Goal: Task Accomplishment & Management: Manage account settings

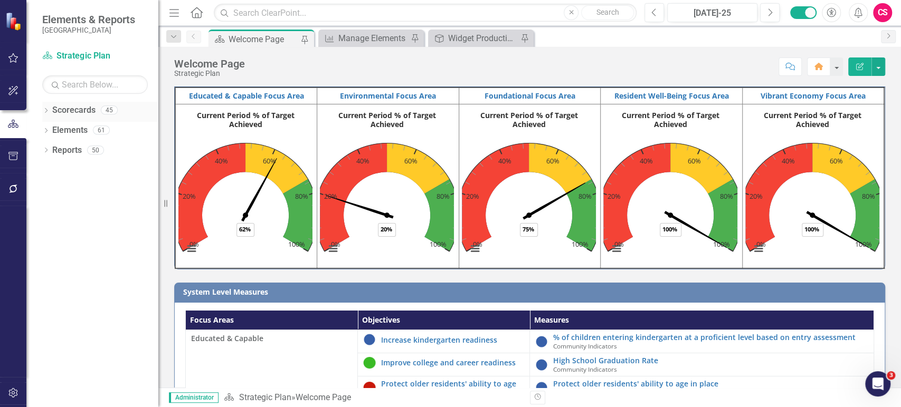
click at [44, 108] on div "Dropdown" at bounding box center [45, 111] width 7 height 9
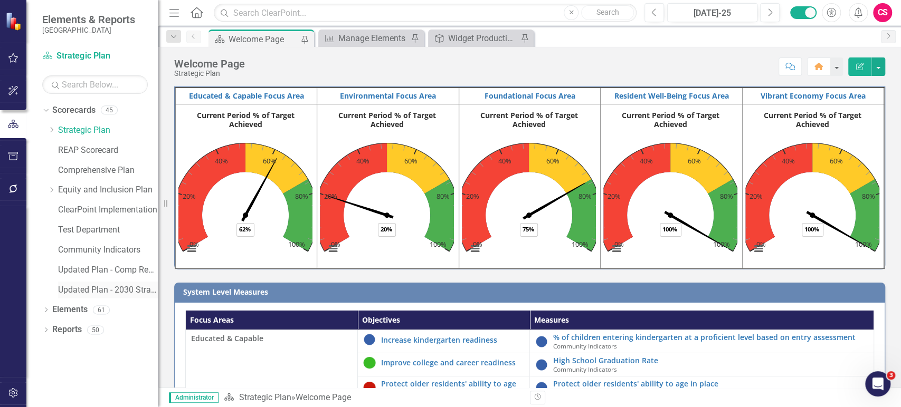
click at [79, 282] on div "Updated Plan - 2030 Strategic Plan" at bounding box center [108, 290] width 100 height 17
click at [85, 289] on link "Updated Plan - 2030 Strategic Plan" at bounding box center [108, 290] width 100 height 12
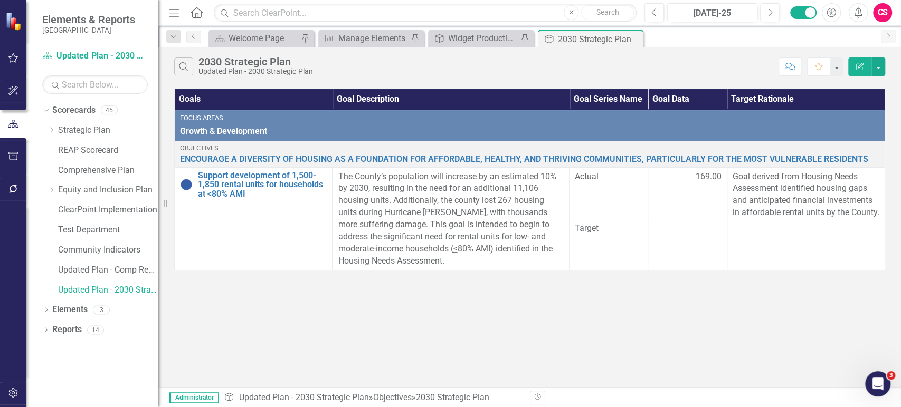
click at [288, 315] on div "Search 2030 Strategic Plan Updated Plan - 2030 Strategic Plan Comment Favorite …" at bounding box center [529, 217] width 743 height 341
click at [118, 272] on link "Updated Plan - Comp Reporting" at bounding box center [108, 270] width 100 height 12
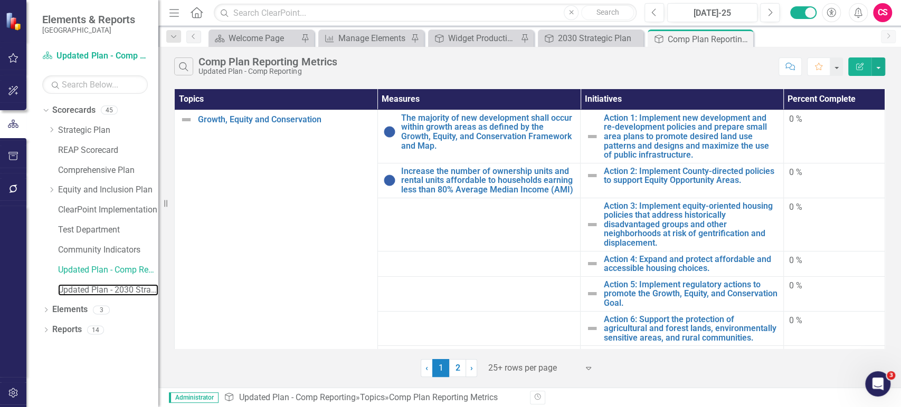
drag, startPoint x: 111, startPoint y: 292, endPoint x: 487, endPoint y: 400, distance: 390.4
click at [111, 292] on link "Updated Plan - 2030 Strategic Plan" at bounding box center [108, 290] width 100 height 12
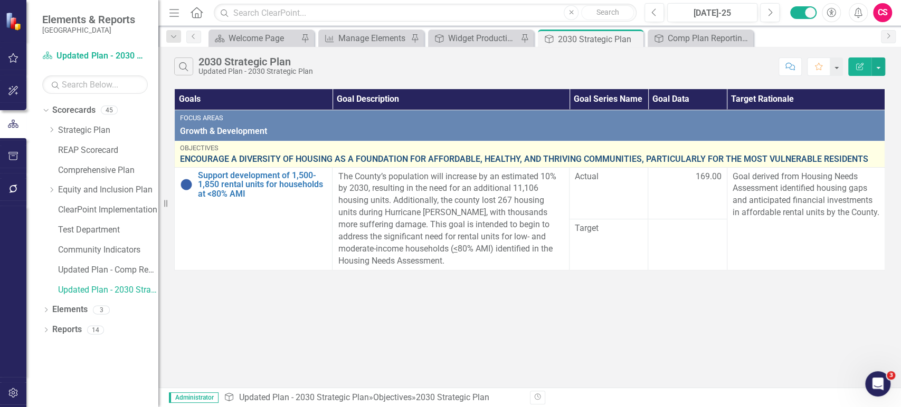
click at [215, 156] on link "ENCOURAGE A DIVERSITY OF HOUSING AS A FOUNDATION FOR AFFORDABLE, HEALTHY, AND T…" at bounding box center [529, 160] width 699 height 10
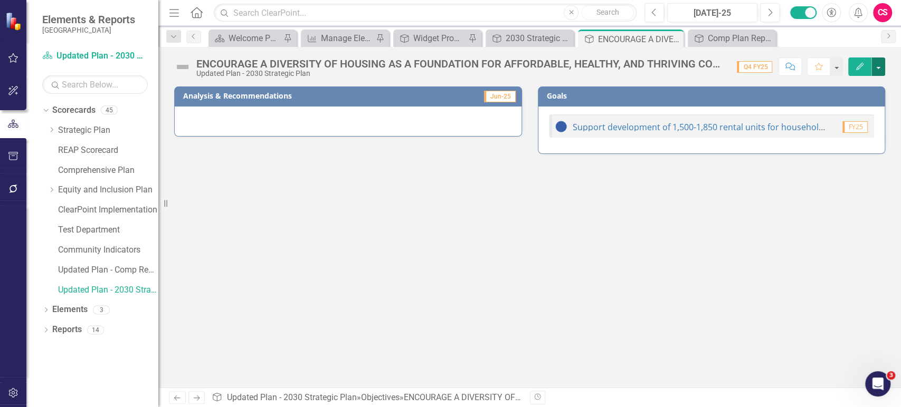
click at [881, 65] on button "button" at bounding box center [878, 67] width 14 height 18
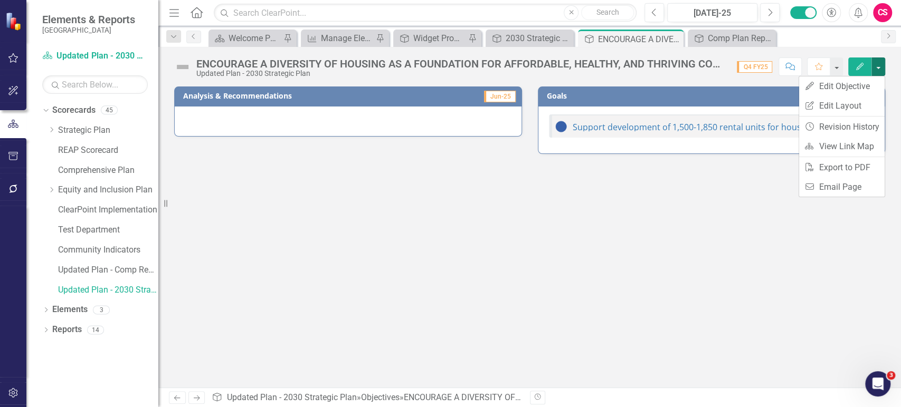
click at [342, 135] on div at bounding box center [348, 121] width 348 height 31
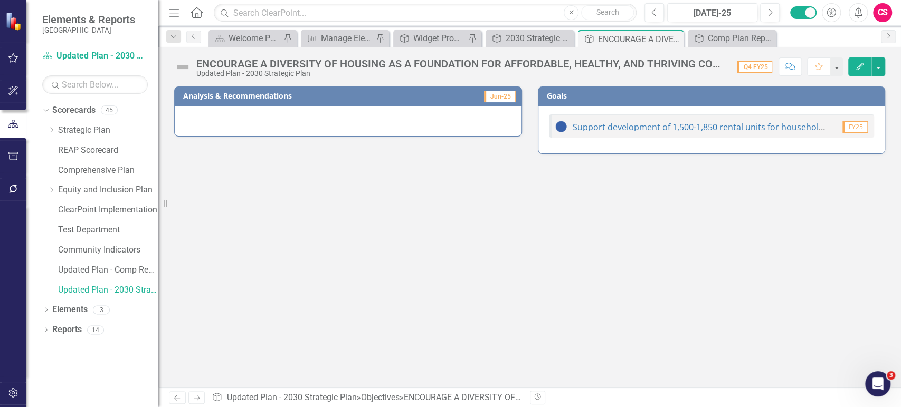
click at [315, 124] on div at bounding box center [348, 121] width 348 height 31
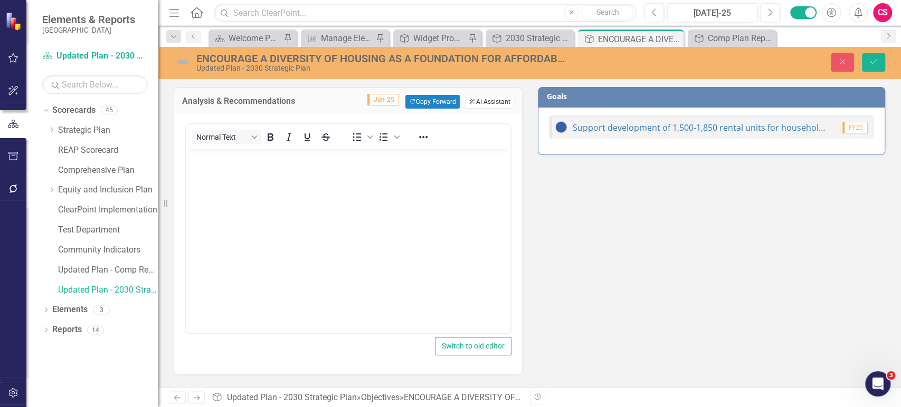
click at [487, 102] on button "ClearPoint AI AI Assistant" at bounding box center [489, 102] width 49 height 14
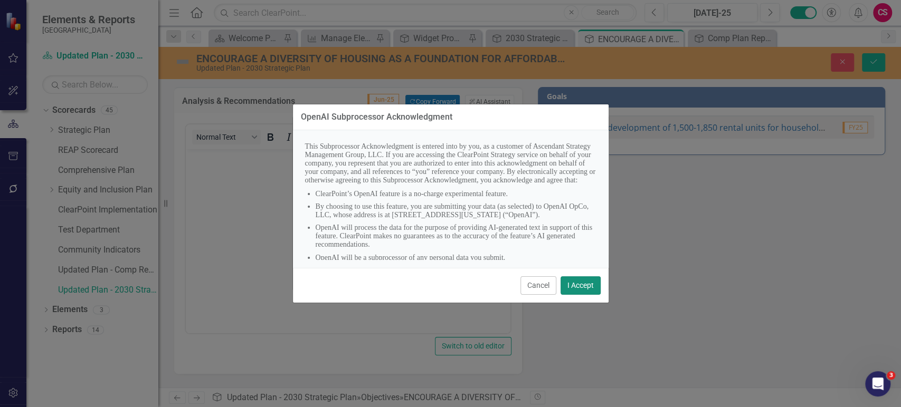
click at [575, 280] on button "I Accept" at bounding box center [581, 286] width 40 height 18
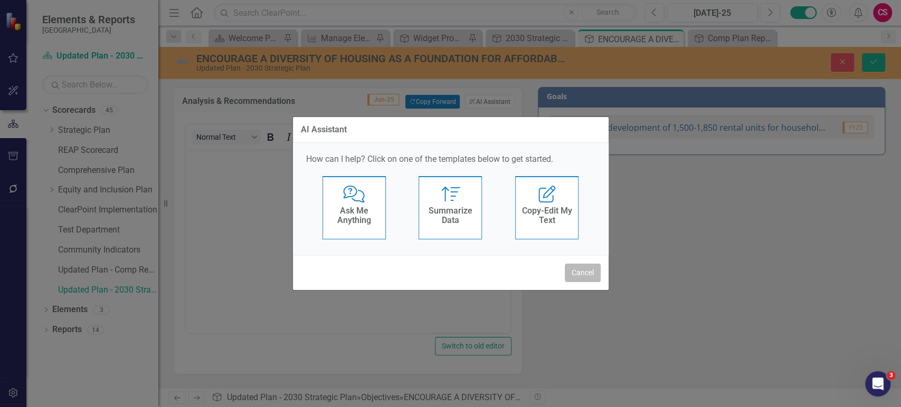
click at [578, 270] on button "Cancel" at bounding box center [583, 273] width 36 height 18
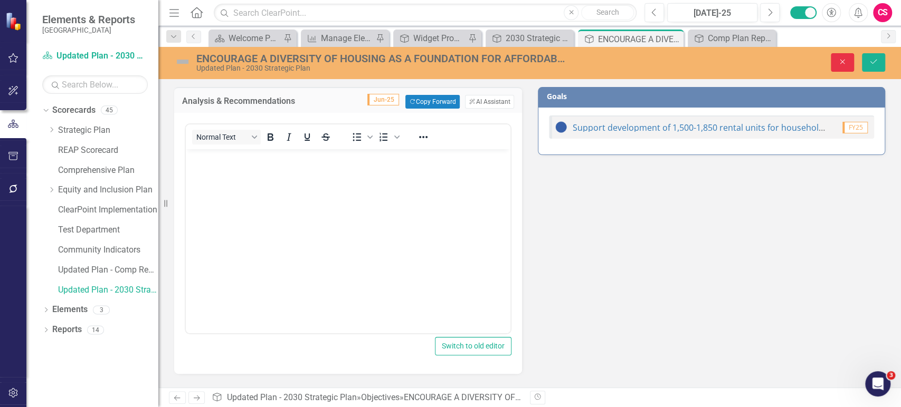
click at [841, 63] on icon "Close" at bounding box center [843, 61] width 10 height 7
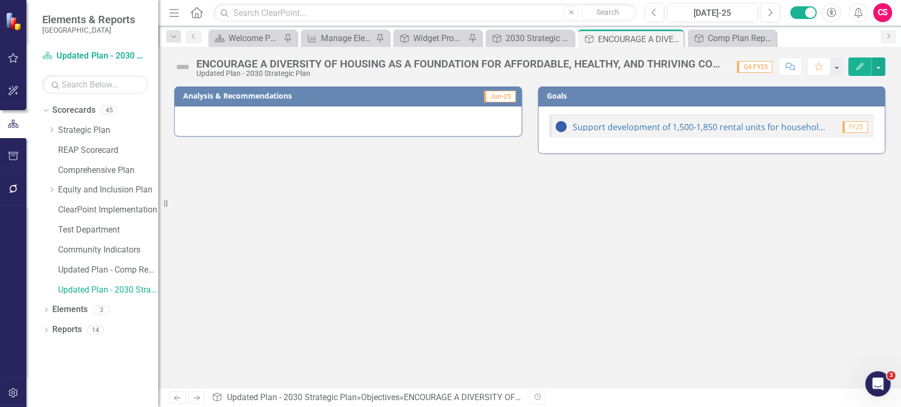
click at [440, 117] on div at bounding box center [348, 121] width 348 height 31
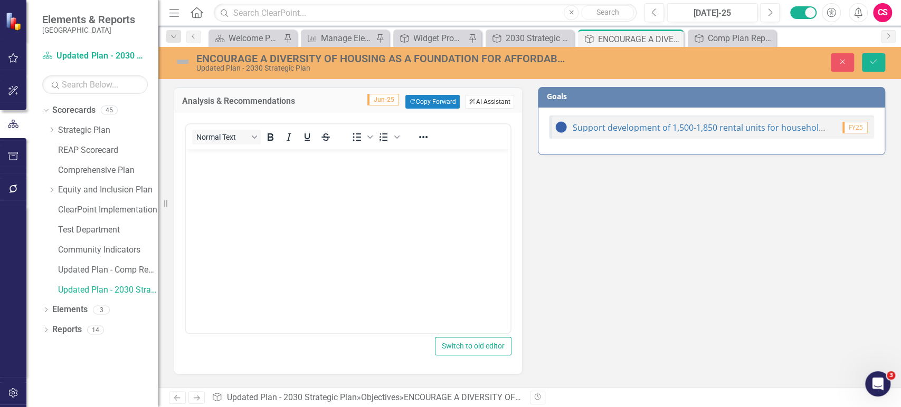
click at [491, 103] on button "ClearPoint AI AI Assistant" at bounding box center [489, 102] width 49 height 14
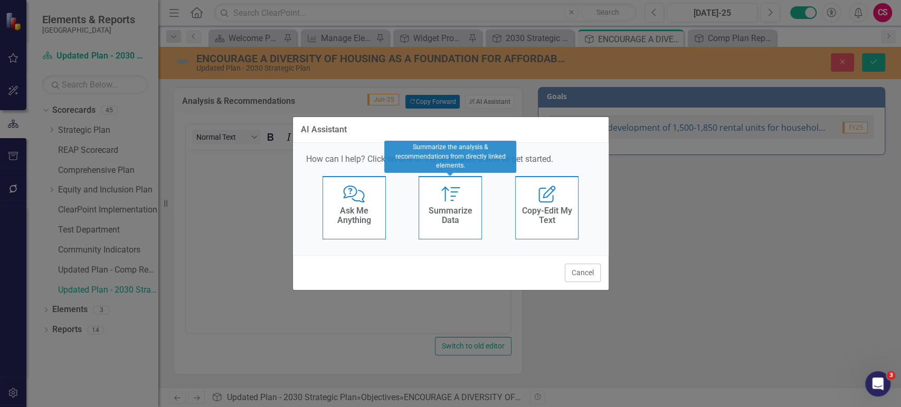
click at [471, 197] on div "Summarize Summarize Data" at bounding box center [450, 207] width 63 height 63
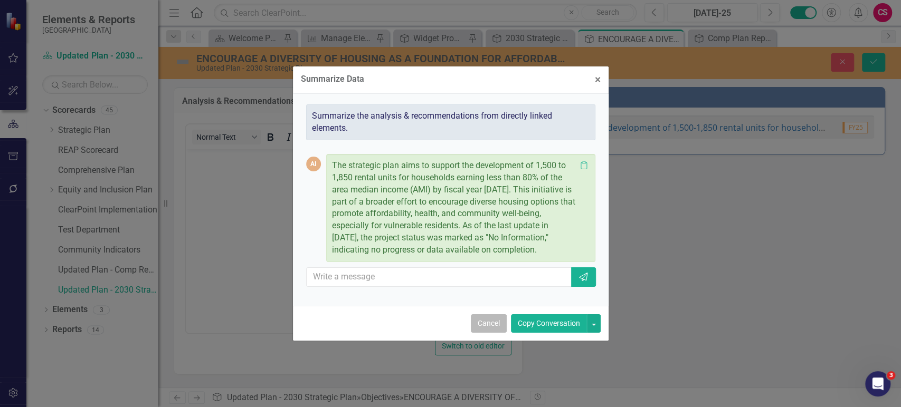
click at [481, 325] on button "Cancel" at bounding box center [489, 324] width 36 height 18
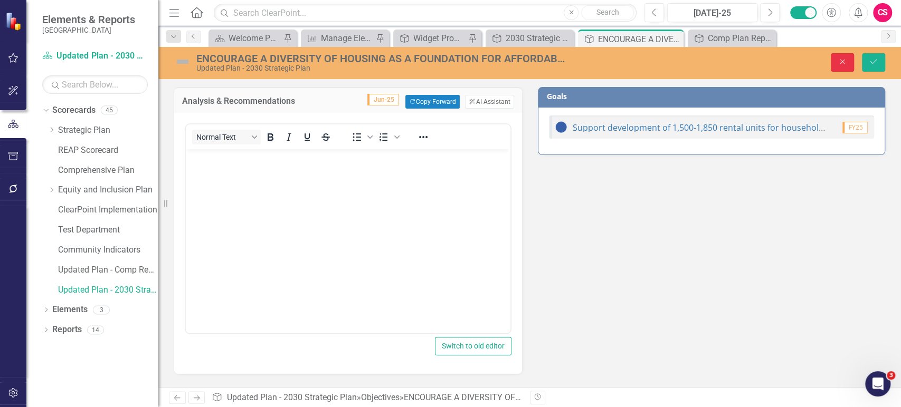
click at [839, 58] on icon "Close" at bounding box center [843, 61] width 10 height 7
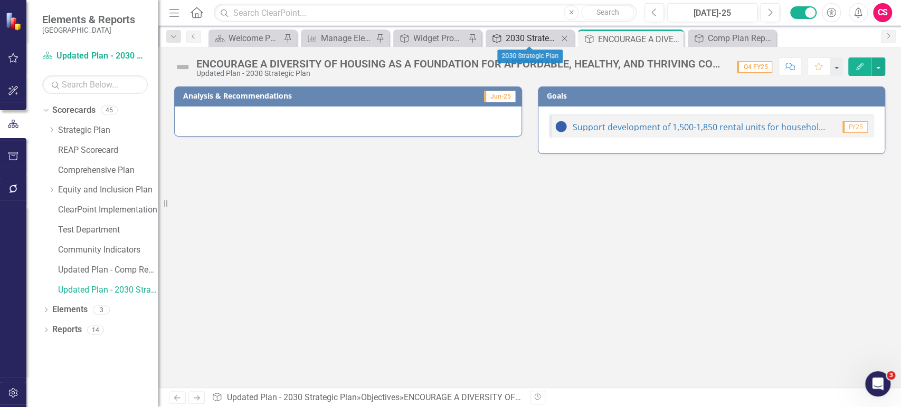
click at [543, 44] on div "2030 Strategic Plan" at bounding box center [532, 38] width 52 height 13
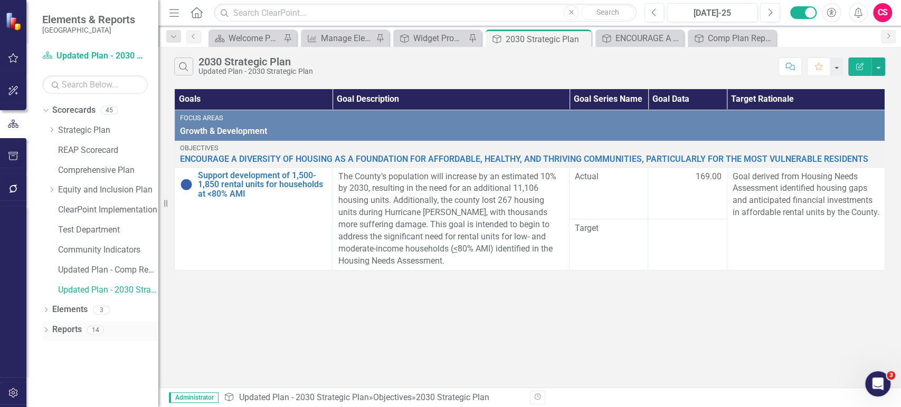
click at [71, 333] on link "Reports" at bounding box center [67, 330] width 30 height 12
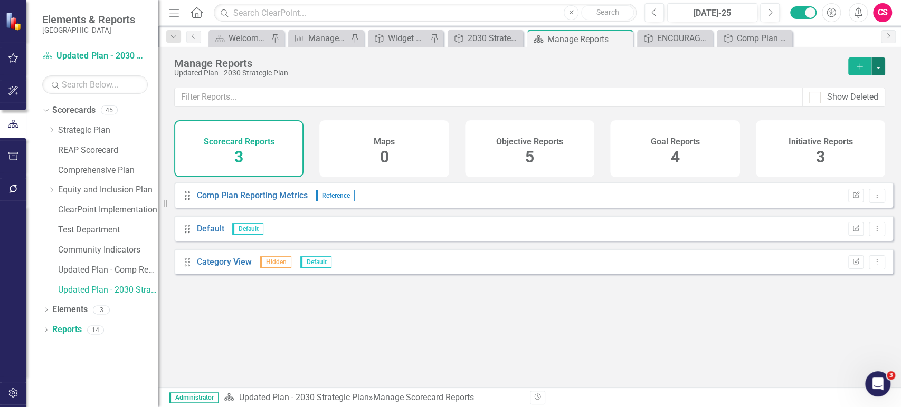
click at [881, 69] on button "button" at bounding box center [878, 67] width 14 height 18
click at [842, 83] on link "Scorecard Add Report" at bounding box center [832, 86] width 106 height 20
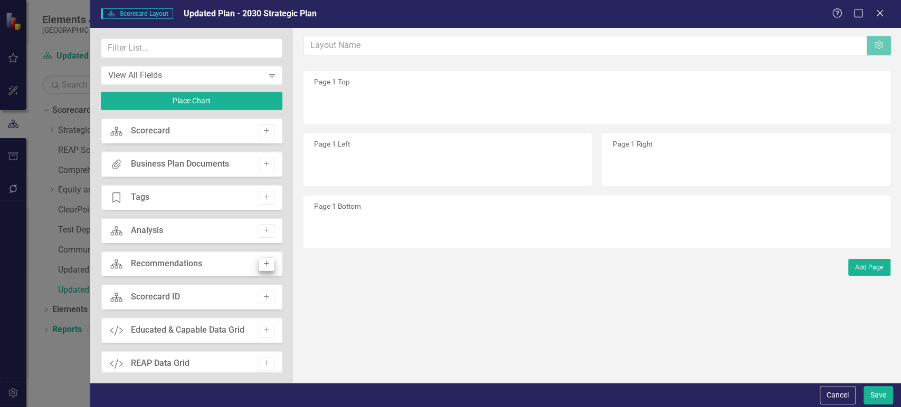
click at [264, 234] on button "Add" at bounding box center [266, 231] width 15 height 14
click at [262, 234] on button "Add" at bounding box center [266, 231] width 15 height 14
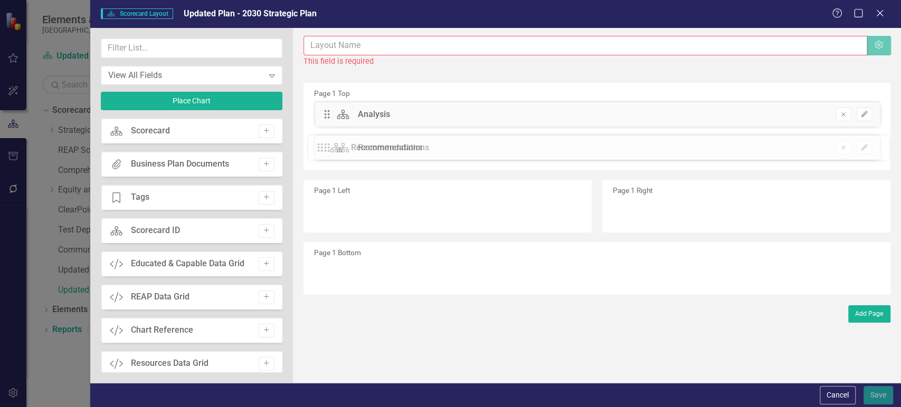
drag, startPoint x: 327, startPoint y: 116, endPoint x: 328, endPoint y: 149, distance: 33.3
click at [334, 43] on input "text" at bounding box center [586, 46] width 564 height 20
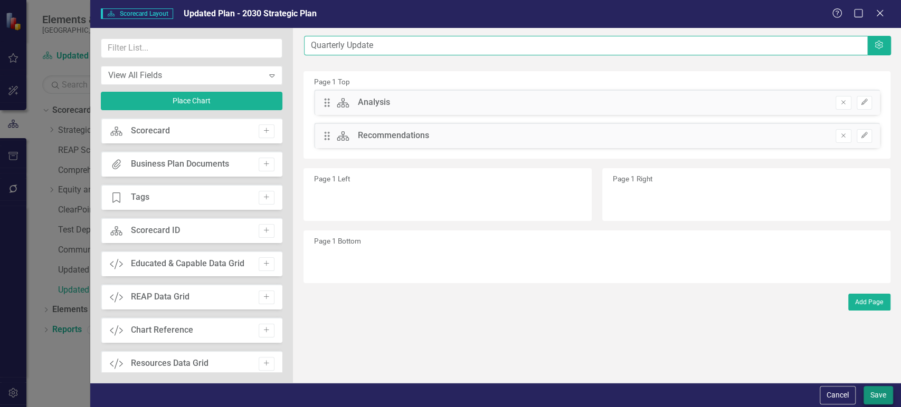
type input "Quarterly Update"
click at [878, 397] on button "Save" at bounding box center [878, 395] width 30 height 18
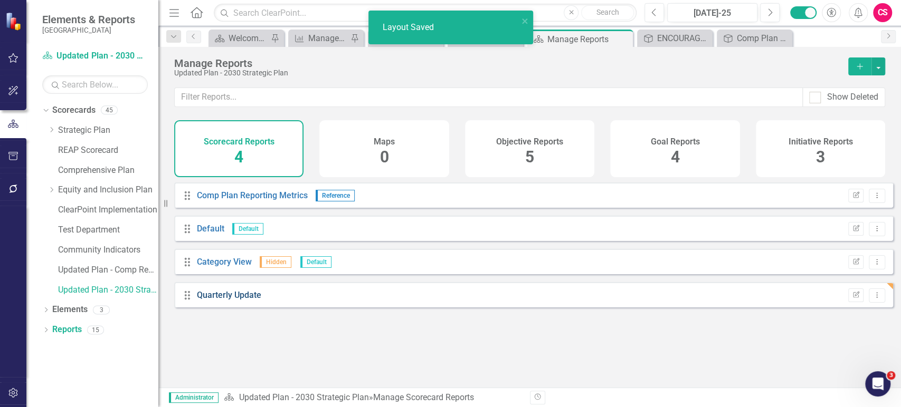
click at [236, 300] on link "Quarterly Update" at bounding box center [229, 295] width 64 height 10
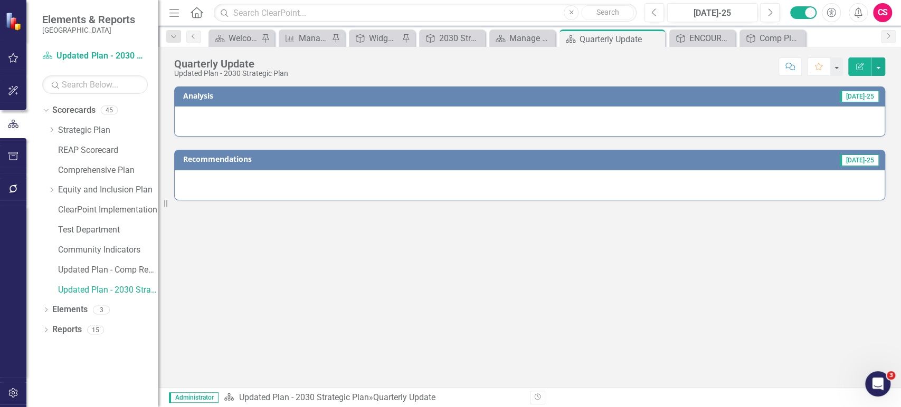
click at [353, 121] on div at bounding box center [529, 121] width 711 height 31
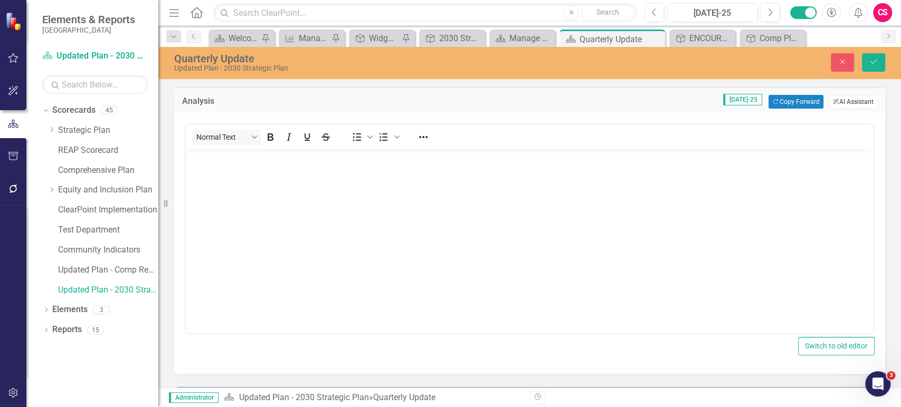
click at [845, 103] on button "ClearPoint AI AI Assistant" at bounding box center [853, 102] width 49 height 14
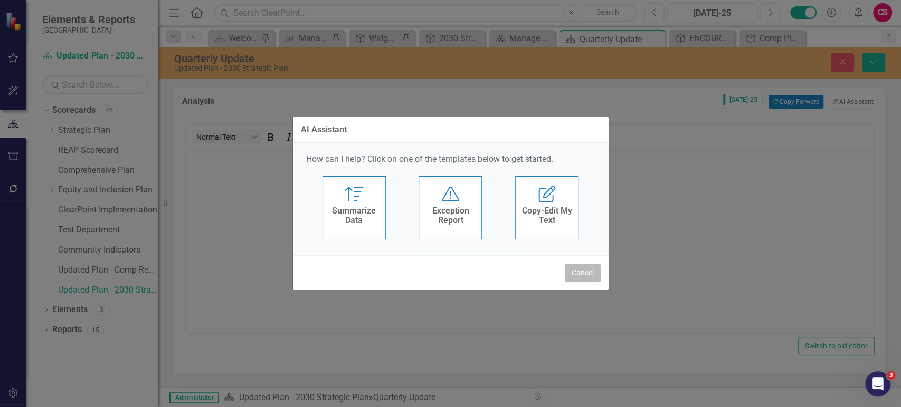
click at [587, 265] on button "Cancel" at bounding box center [583, 273] width 36 height 18
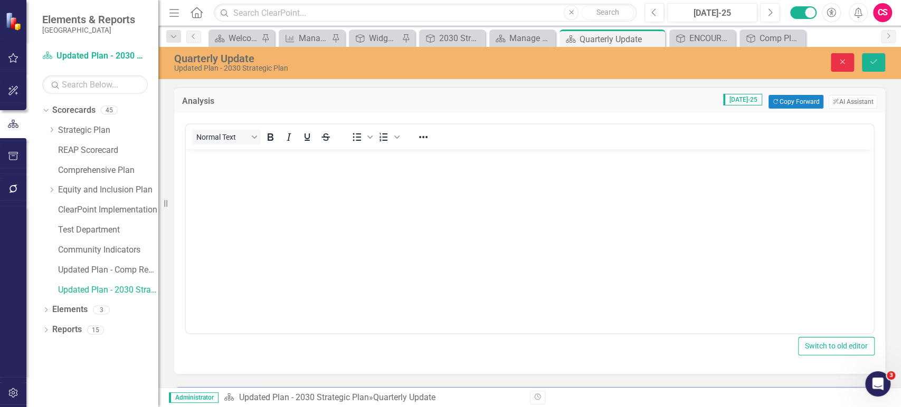
click at [841, 65] on icon "Close" at bounding box center [843, 61] width 10 height 7
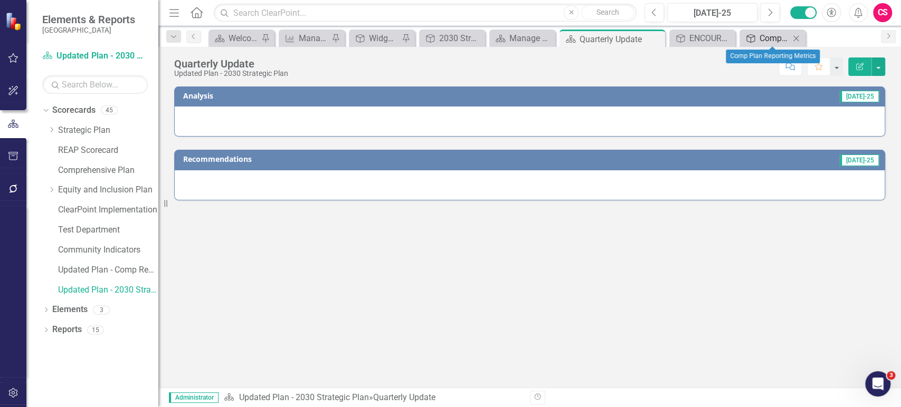
click at [760, 36] on div "Comp Plan Reporting Metrics" at bounding box center [775, 38] width 30 height 13
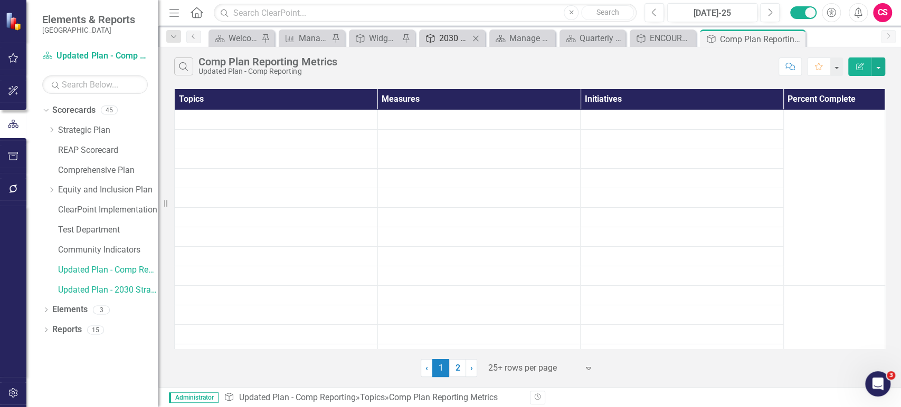
click at [456, 37] on div "2030 Strategic Plan" at bounding box center [454, 38] width 30 height 13
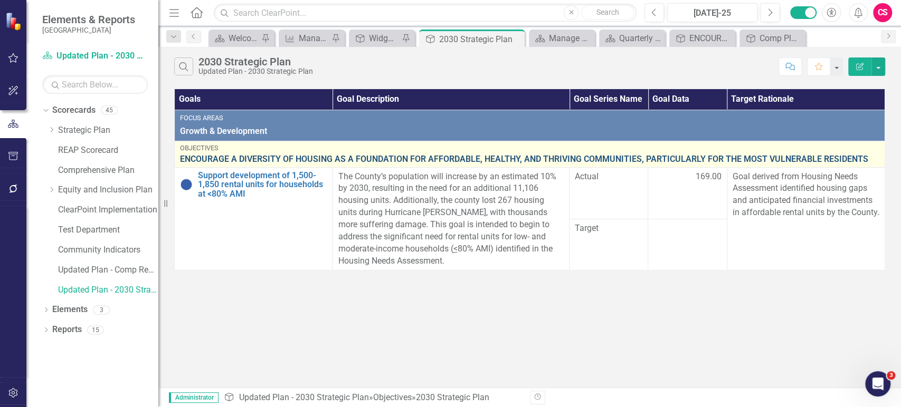
click at [253, 161] on link "ENCOURAGE A DIVERSITY OF HOUSING AS A FOUNDATION FOR AFFORDABLE, HEALTHY, AND T…" at bounding box center [529, 160] width 699 height 10
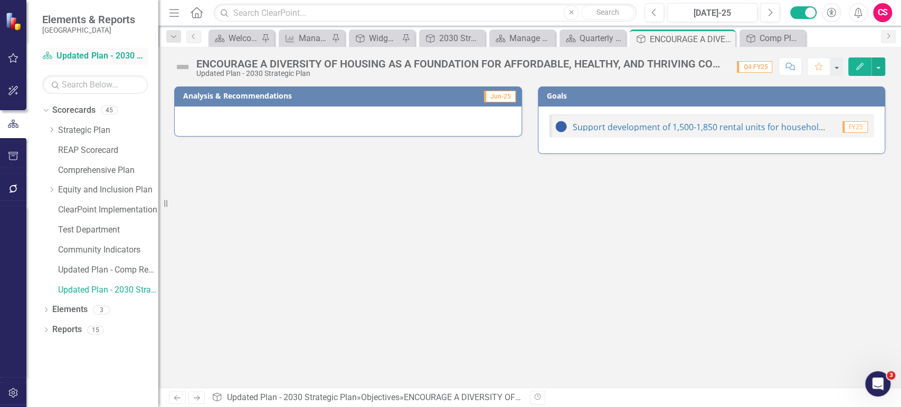
click at [85, 52] on link "Scorecard Updated Plan - 2030 Strategic Plan" at bounding box center [95, 56] width 106 height 12
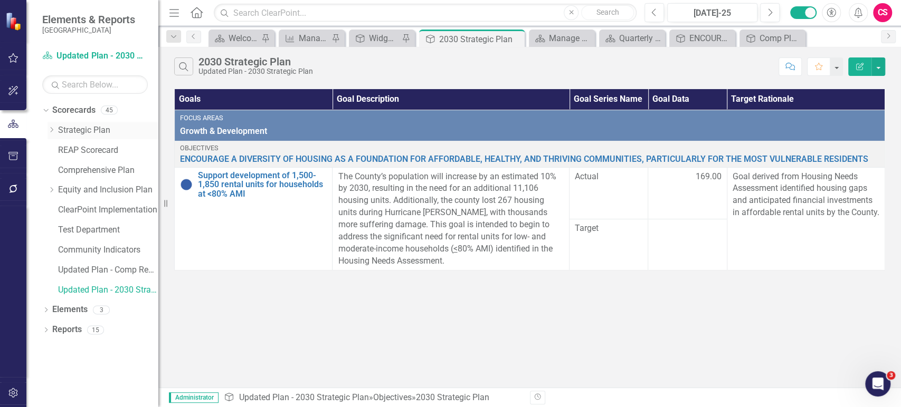
click at [73, 128] on link "Strategic Plan" at bounding box center [108, 131] width 100 height 12
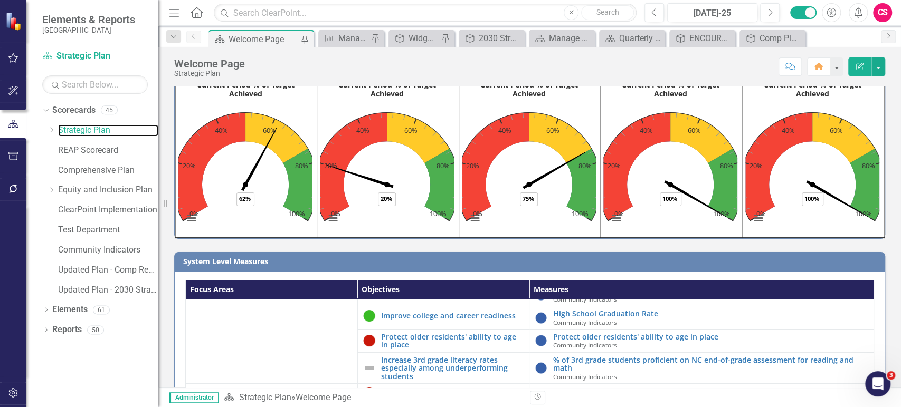
scroll to position [43, 0]
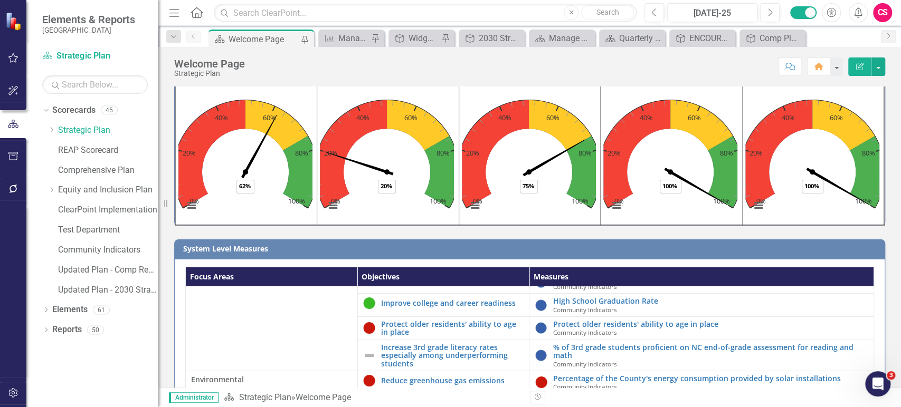
click at [304, 295] on td "Educated & Capable" at bounding box center [272, 321] width 172 height 101
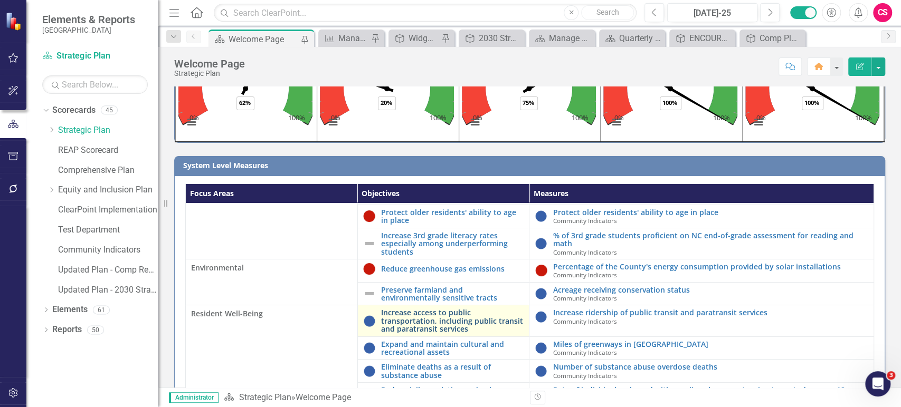
scroll to position [0, 0]
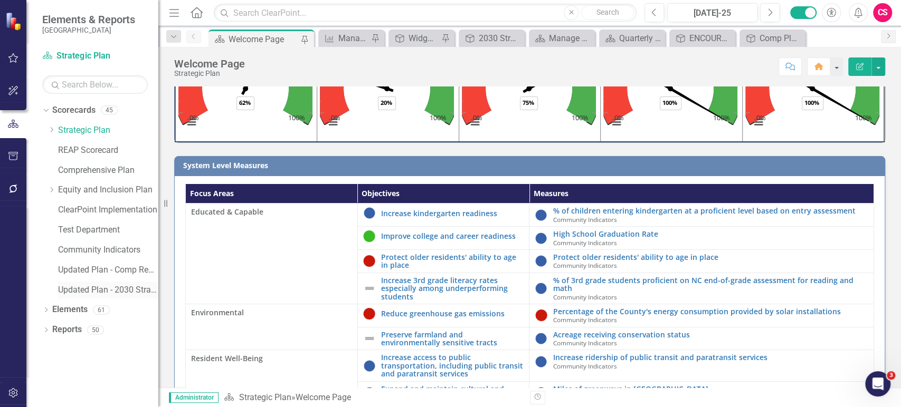
click at [94, 287] on link "Updated Plan - 2030 Strategic Plan" at bounding box center [108, 290] width 100 height 12
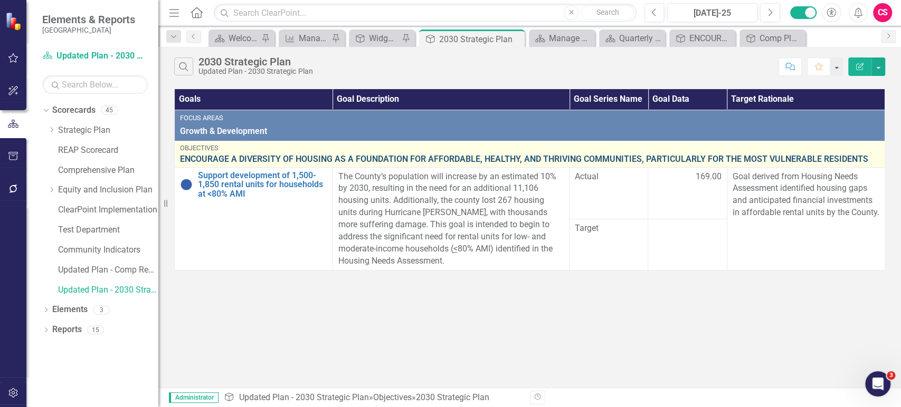
click at [286, 157] on link "ENCOURAGE A DIVERSITY OF HOUSING AS A FOUNDATION FOR AFFORDABLE, HEALTHY, AND T…" at bounding box center [529, 160] width 699 height 10
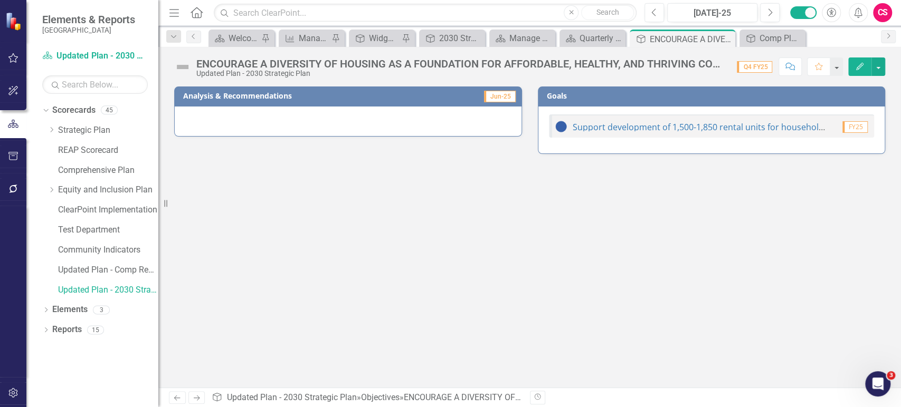
click at [862, 63] on icon "Edit" at bounding box center [860, 66] width 10 height 7
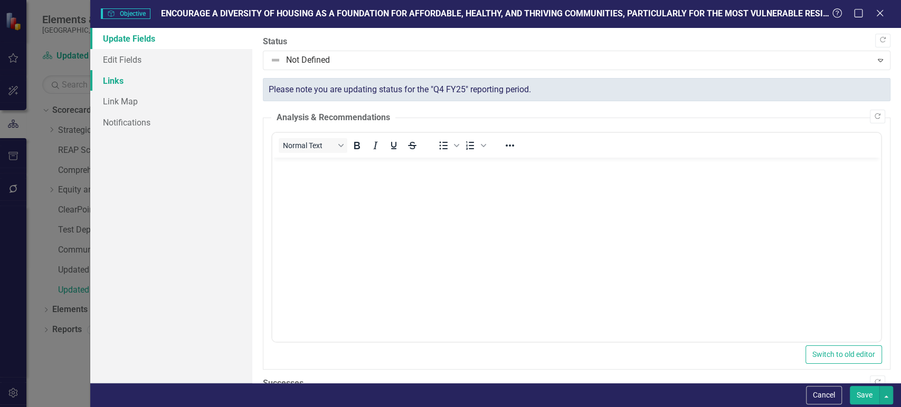
click at [150, 83] on link "Links" at bounding box center [171, 80] width 162 height 21
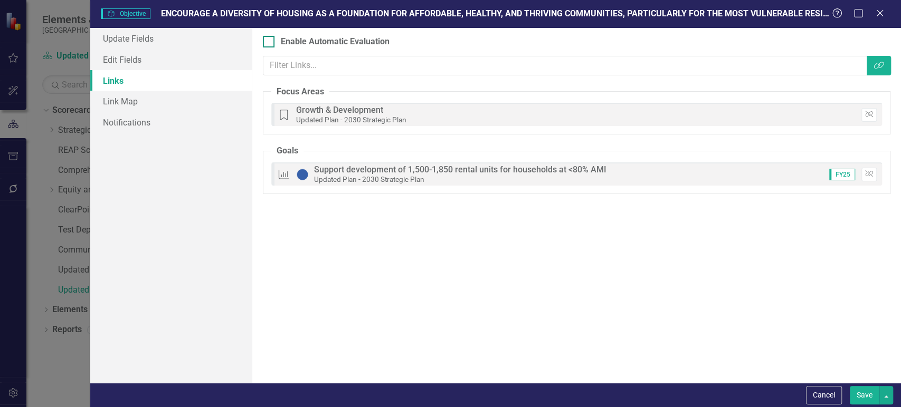
click at [270, 40] on div at bounding box center [269, 42] width 12 height 12
click at [270, 40] on input "Enable Automatic Evaluation" at bounding box center [266, 39] width 7 height 7
checkbox input "true"
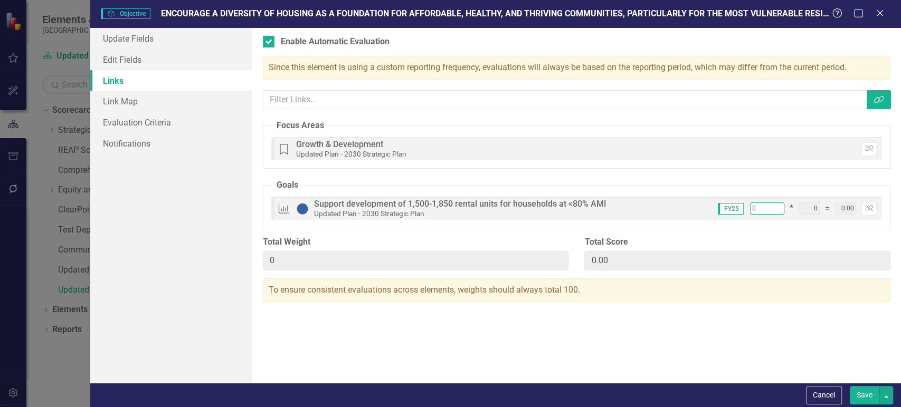
drag, startPoint x: 765, startPoint y: 210, endPoint x: 730, endPoint y: 211, distance: 34.3
click at [730, 211] on div "FY25 0 * 0 = 0.00 Unlink" at bounding box center [793, 209] width 167 height 14
type input "1"
type input "10"
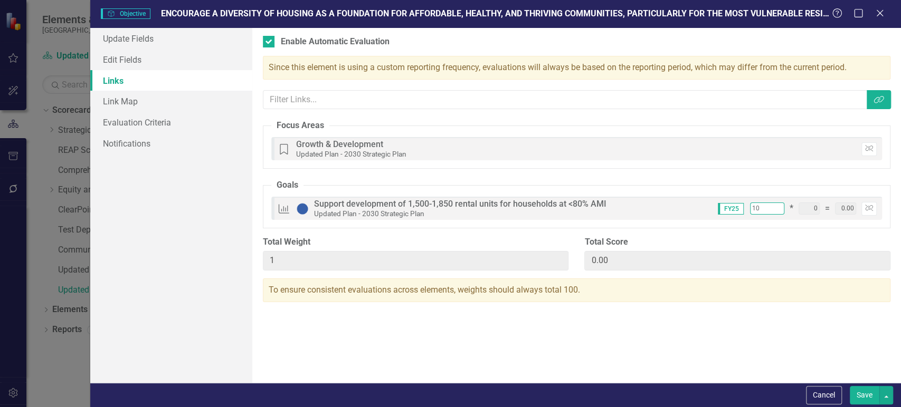
type input "10"
type input "100"
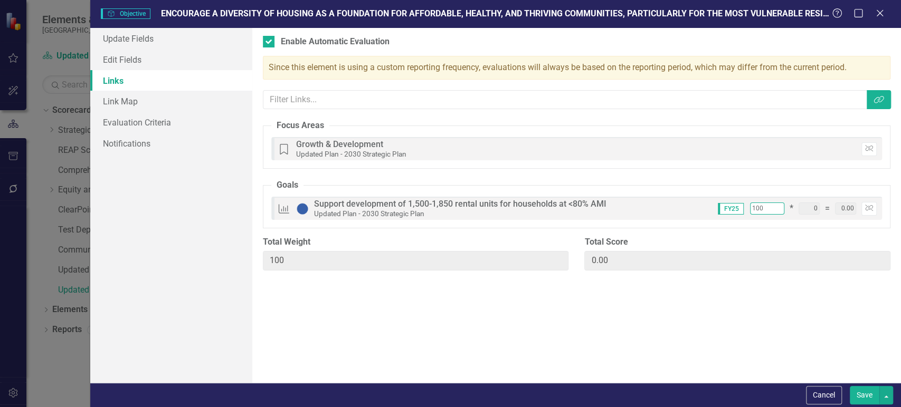
type input "100"
click at [574, 236] on div "Total Weight 100" at bounding box center [416, 253] width 322 height 34
click at [150, 121] on link "Evaluation Criteria" at bounding box center [171, 122] width 162 height 21
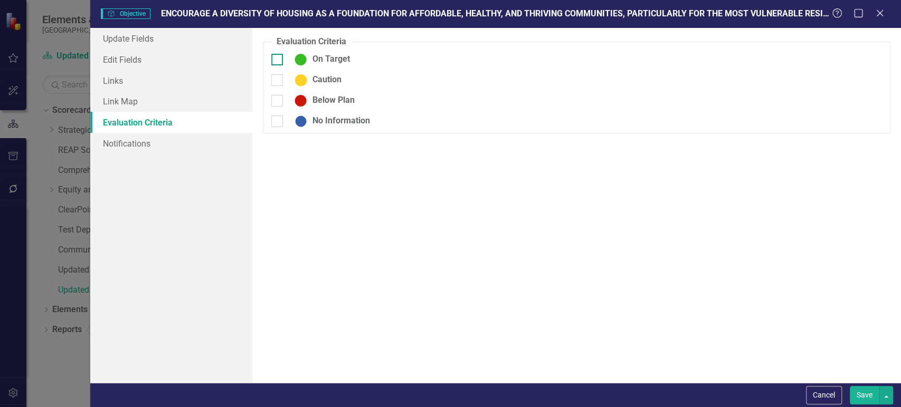
click at [282, 54] on div at bounding box center [277, 60] width 12 height 12
click at [278, 54] on input "On Target" at bounding box center [274, 57] width 7 height 7
checkbox input "true"
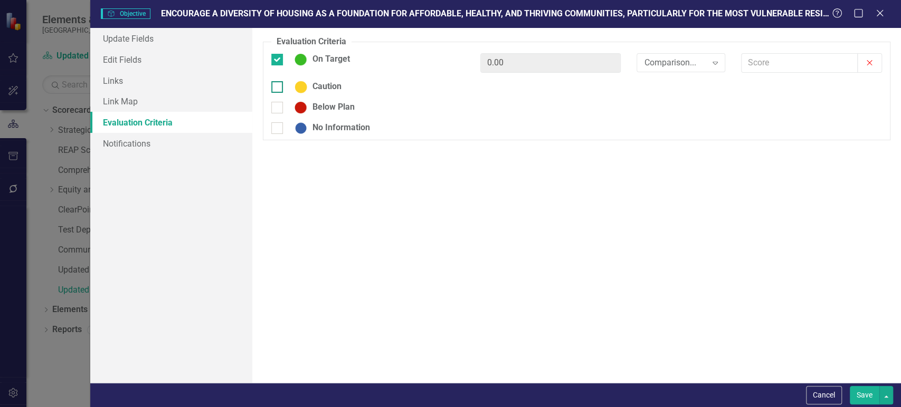
click at [276, 86] on input "Caution" at bounding box center [274, 84] width 7 height 7
checkbox input "true"
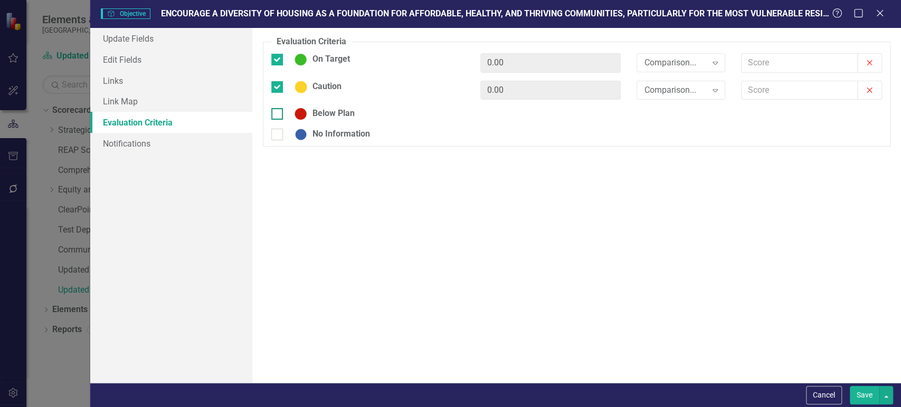
click at [276, 117] on div at bounding box center [277, 114] width 12 height 12
click at [276, 115] on input "Below Plan" at bounding box center [274, 111] width 7 height 7
checkbox input "true"
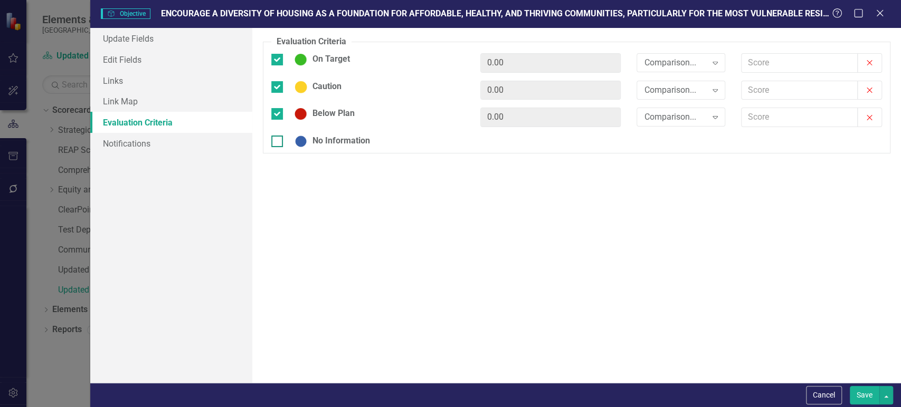
drag, startPoint x: 276, startPoint y: 135, endPoint x: 282, endPoint y: 137, distance: 6.5
click at [276, 137] on input "No Information" at bounding box center [274, 139] width 7 height 7
checkbox input "true"
click at [131, 85] on link "Links" at bounding box center [171, 80] width 162 height 21
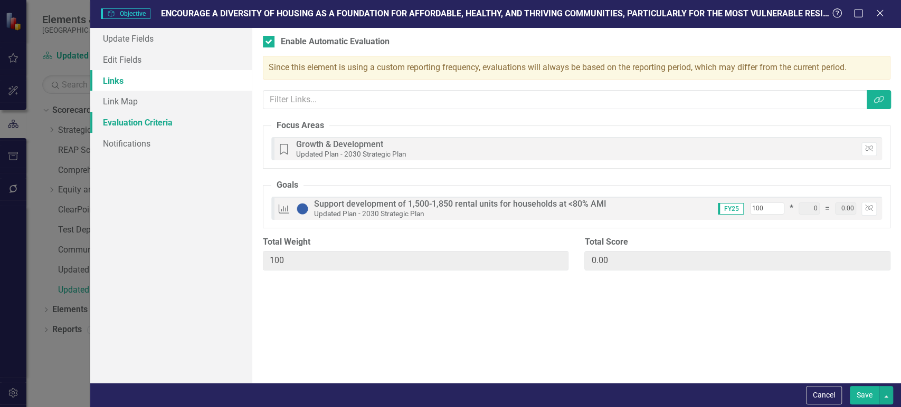
click at [187, 126] on link "Evaluation Criteria" at bounding box center [171, 122] width 162 height 21
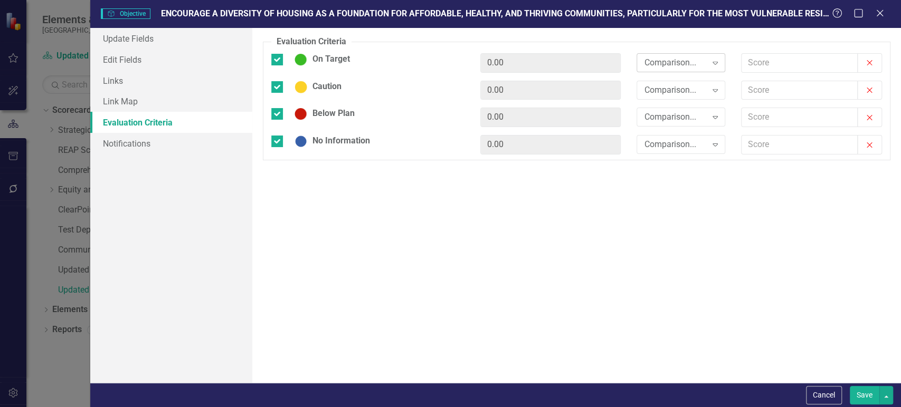
click at [673, 63] on div "Comparison..." at bounding box center [675, 62] width 62 height 12
click at [670, 91] on div ">=" at bounding box center [681, 98] width 89 height 17
click at [670, 91] on div "Comparison..." at bounding box center [675, 90] width 62 height 12
click at [667, 122] on div ">=" at bounding box center [683, 126] width 72 height 12
click at [667, 122] on div "Comparison..." at bounding box center [675, 117] width 62 height 12
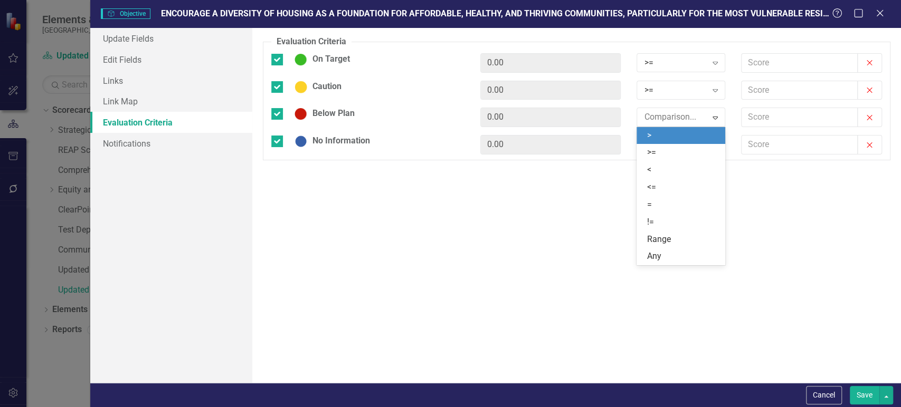
click at [668, 138] on div ">" at bounding box center [683, 136] width 72 height 12
click at [668, 143] on div "Comparison..." at bounding box center [675, 145] width 62 height 12
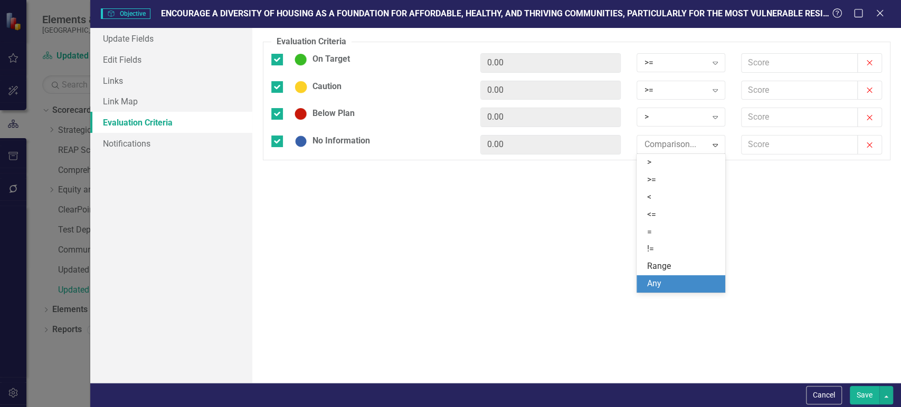
click at [675, 280] on div "Any" at bounding box center [683, 284] width 72 height 12
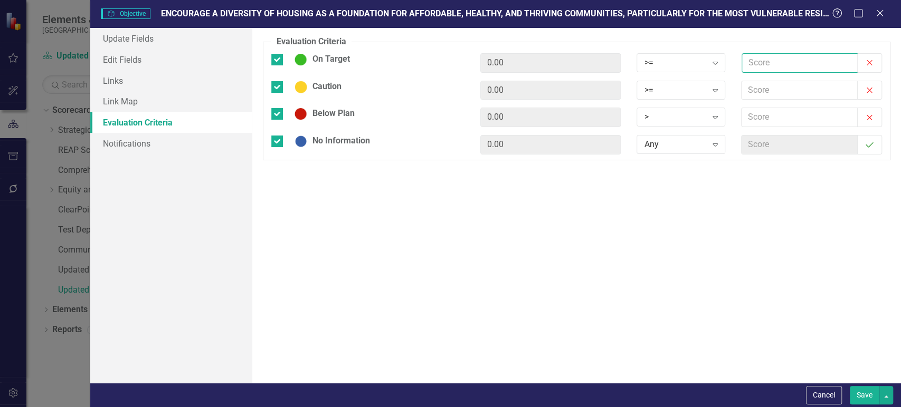
click at [771, 63] on input "text" at bounding box center [800, 63] width 116 height 20
type input "2"
type input "1"
type input "2.5"
click at [766, 96] on input "text" at bounding box center [800, 91] width 116 height 20
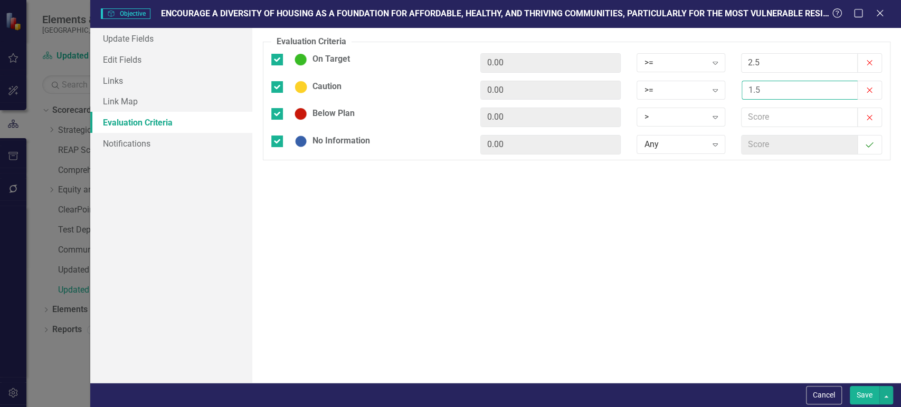
type input "1.5"
click at [766, 119] on input "text" at bounding box center [800, 118] width 116 height 20
type input "0"
click at [860, 392] on button "Save" at bounding box center [865, 395] width 30 height 18
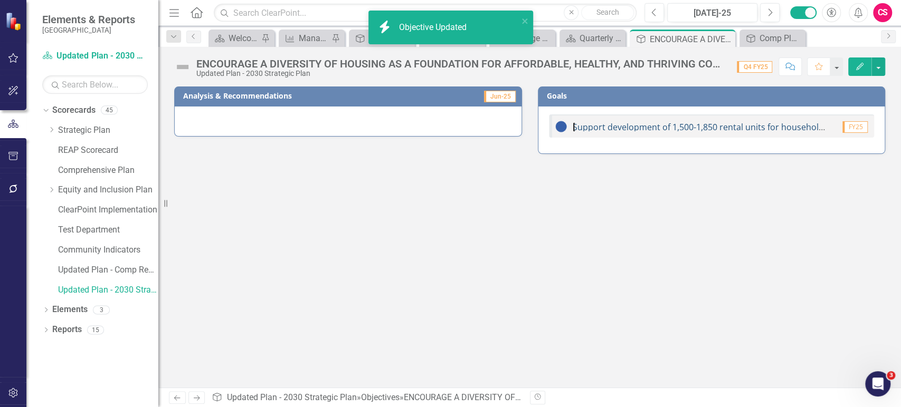
click at [640, 126] on link "Support development of 1,500-1,850 rental units for households at <80% AMI" at bounding box center [726, 127] width 306 height 12
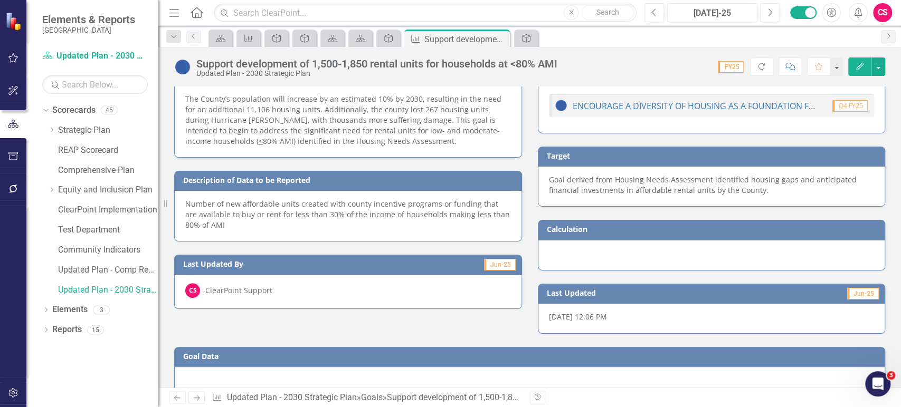
scroll to position [350, 0]
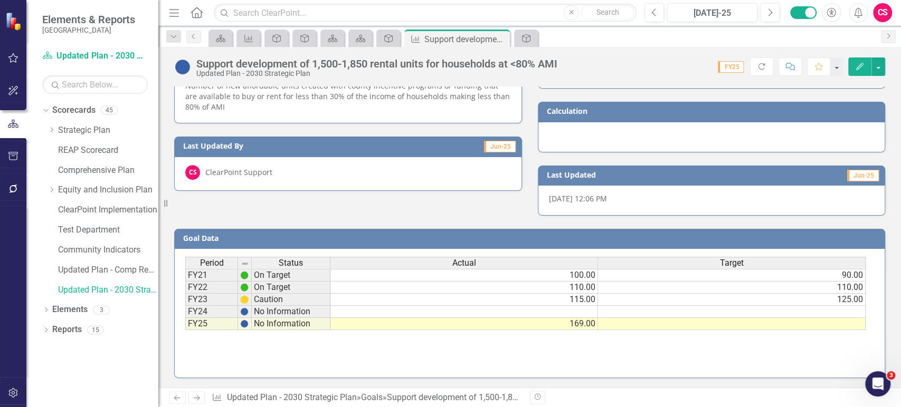
click at [747, 321] on td at bounding box center [732, 324] width 268 height 12
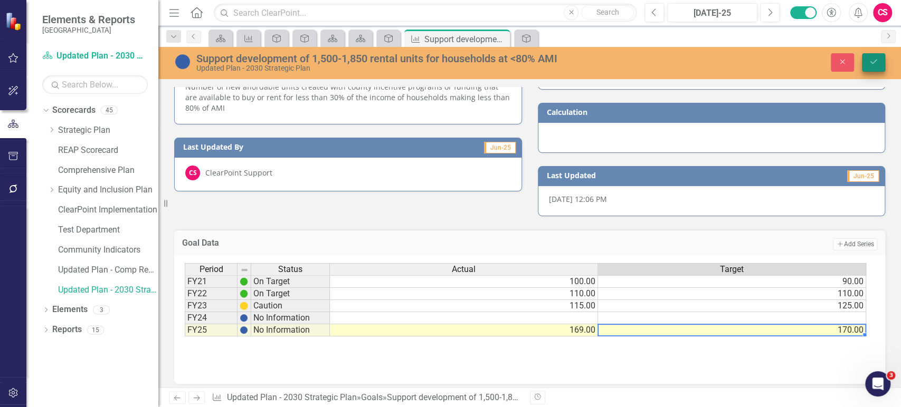
type textarea "170"
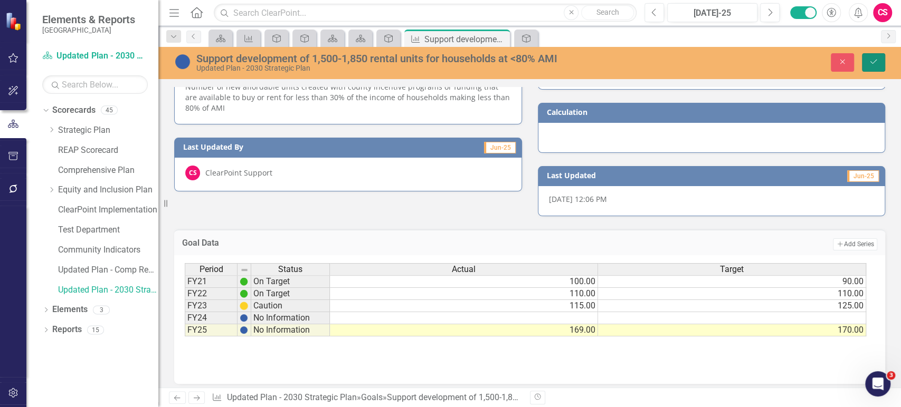
click at [881, 58] on button "Save" at bounding box center [873, 62] width 23 height 18
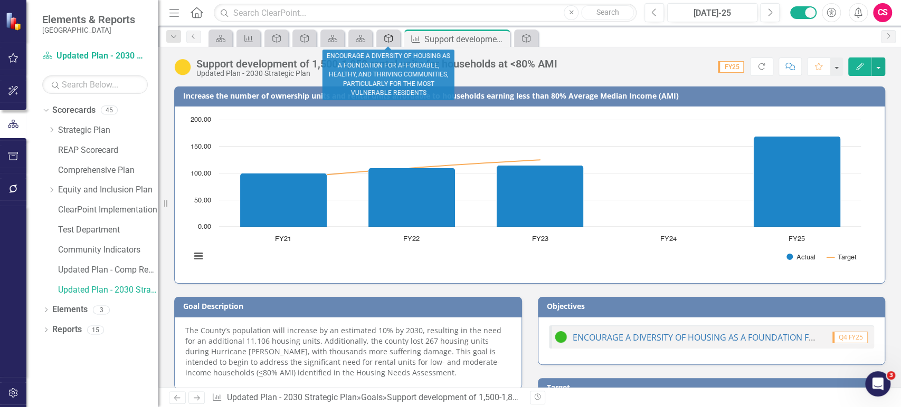
click at [388, 41] on icon at bounding box center [388, 38] width 8 height 8
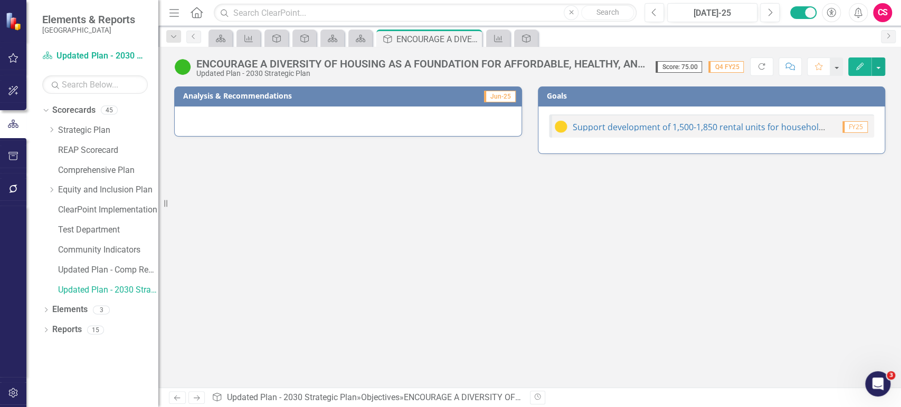
drag, startPoint x: 857, startPoint y: 68, endPoint x: 851, endPoint y: 70, distance: 6.2
click at [857, 69] on icon "Edit" at bounding box center [860, 66] width 10 height 7
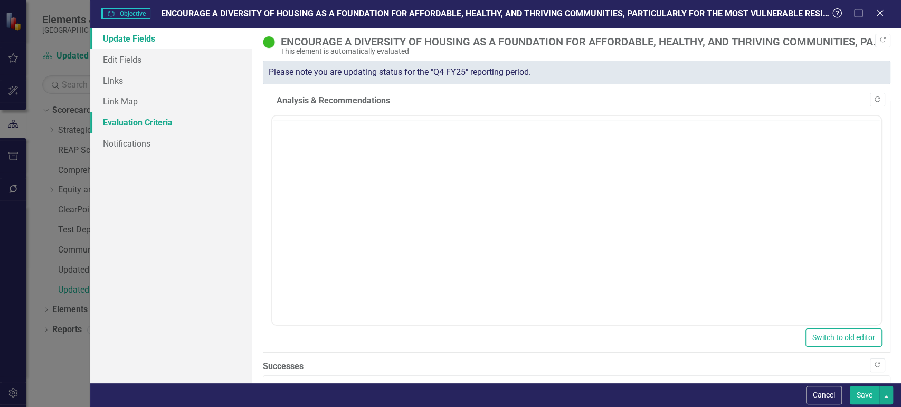
click at [155, 115] on link "Evaluation Criteria" at bounding box center [171, 122] width 162 height 21
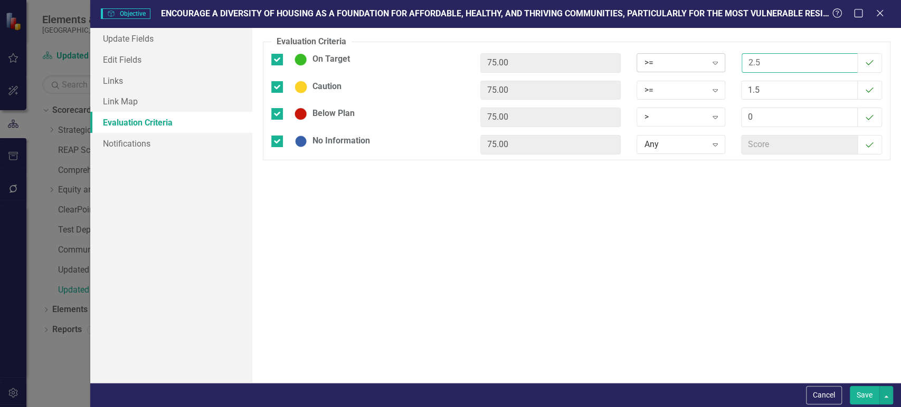
drag, startPoint x: 778, startPoint y: 60, endPoint x: 725, endPoint y: 60, distance: 53.3
click at [725, 60] on div "On Target 75.00 >= Expand 2.5 On Target" at bounding box center [576, 66] width 627 height 27
type input "7"
type input "90"
drag, startPoint x: 772, startPoint y: 92, endPoint x: 730, endPoint y: 95, distance: 41.3
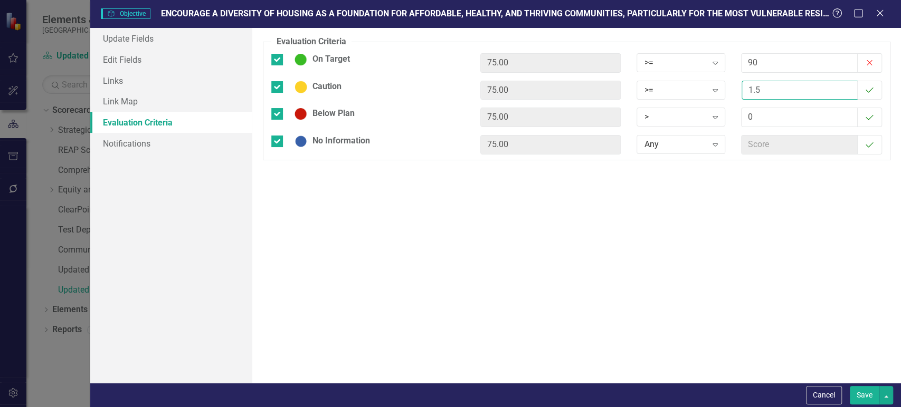
click at [730, 95] on div "Caution 75.00 >= Expand 1.5 On Target" at bounding box center [576, 94] width 627 height 27
type input "75"
drag, startPoint x: 752, startPoint y: 121, endPoint x: 734, endPoint y: 122, distance: 18.0
click at [734, 122] on div "0 On Target" at bounding box center [811, 121] width 157 height 27
click at [864, 397] on button "Save" at bounding box center [865, 395] width 30 height 18
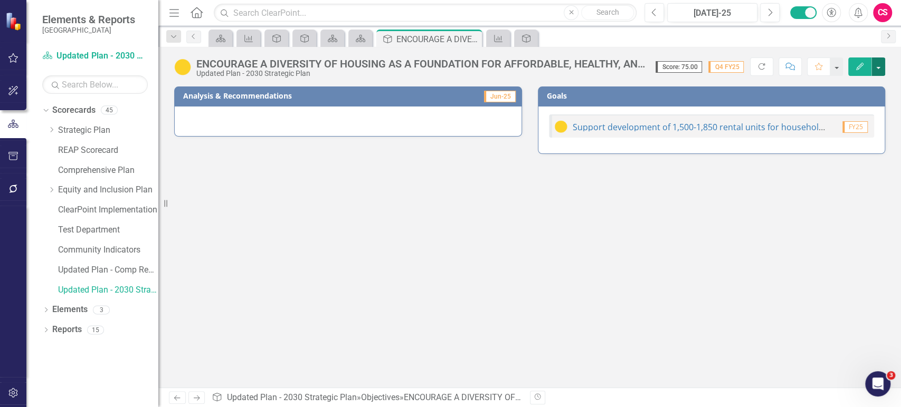
click at [882, 65] on button "button" at bounding box center [878, 67] width 14 height 18
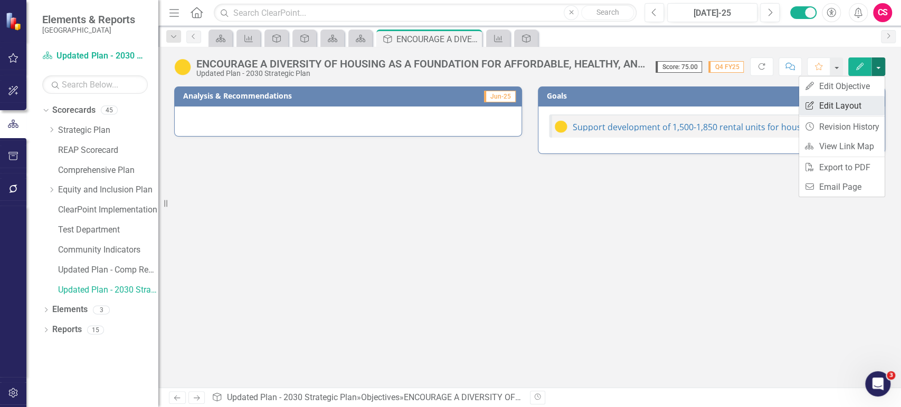
click at [848, 106] on link "Edit Report Edit Layout" at bounding box center [842, 106] width 86 height 20
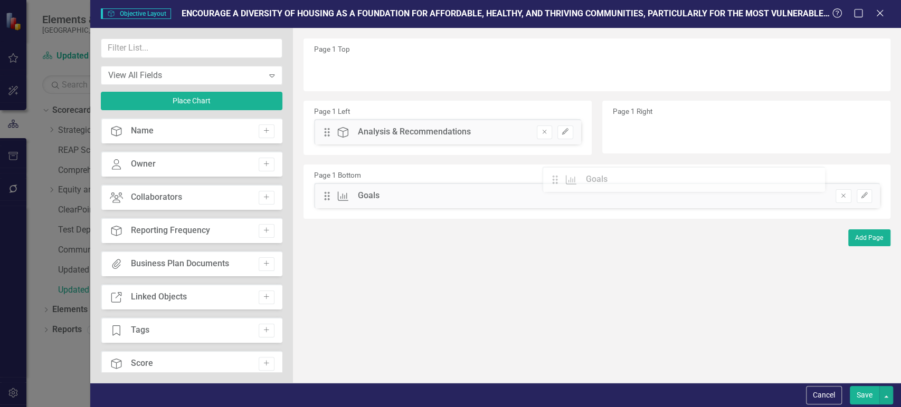
drag, startPoint x: 624, startPoint y: 134, endPoint x: 562, endPoint y: 181, distance: 78.0
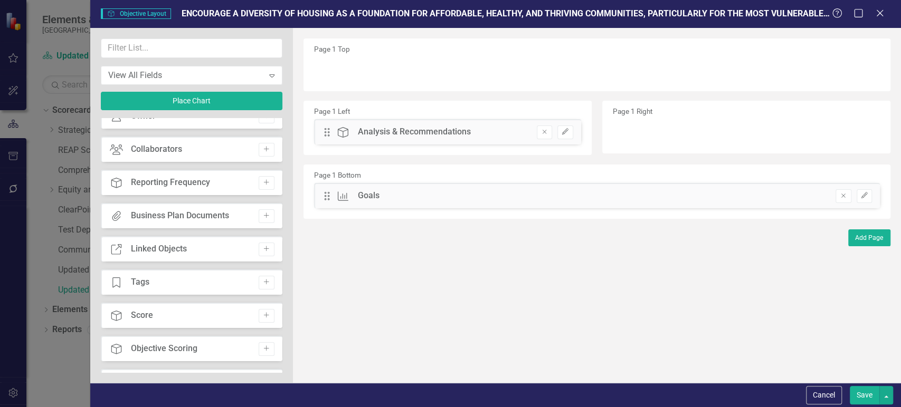
scroll to position [49, 0]
click at [264, 312] on icon "Add" at bounding box center [266, 315] width 8 height 6
click at [860, 75] on button "Edit" at bounding box center [864, 70] width 15 height 14
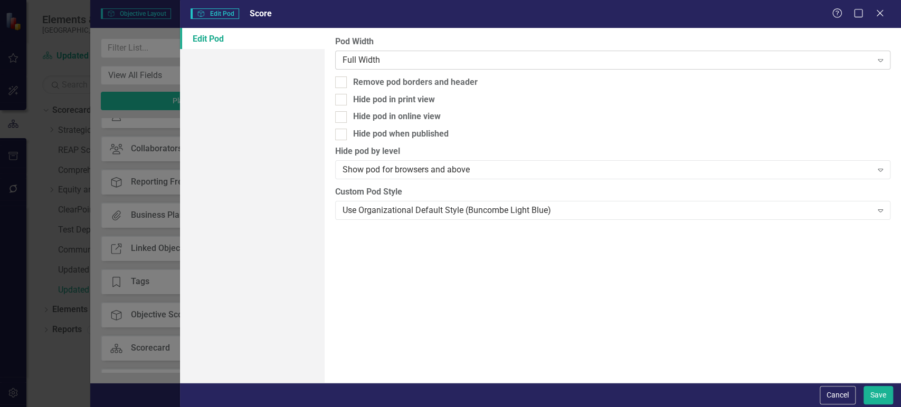
click at [518, 60] on div "Full Width" at bounding box center [607, 60] width 529 height 12
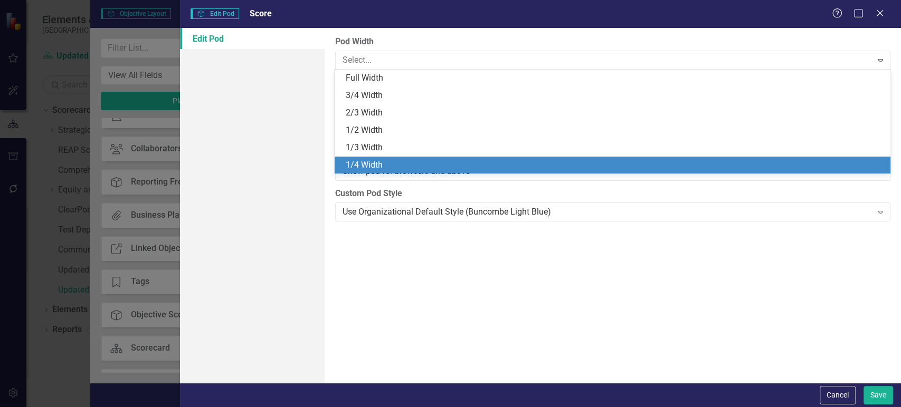
click at [404, 163] on div "1/4 Width" at bounding box center [614, 165] width 538 height 12
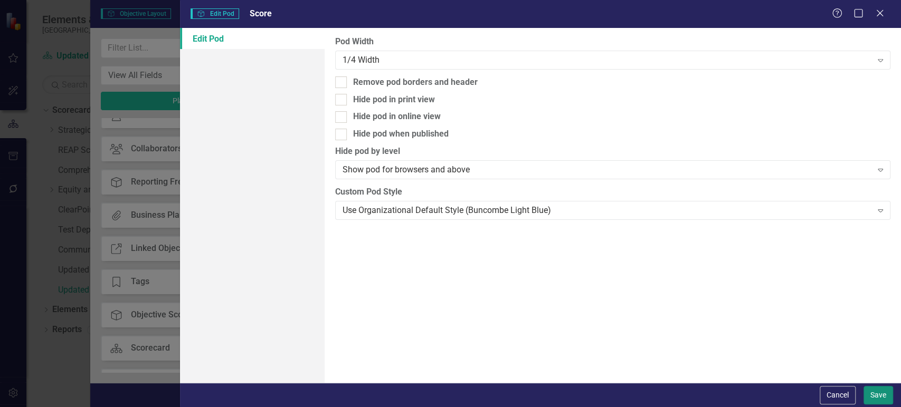
click at [878, 387] on button "Save" at bounding box center [878, 395] width 30 height 18
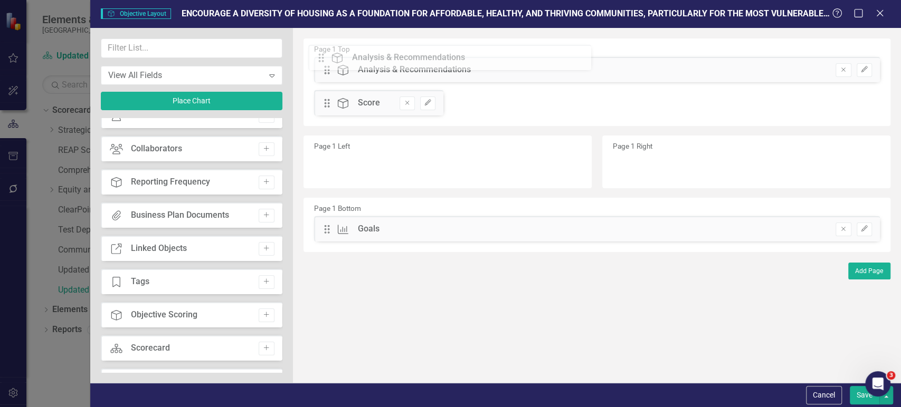
drag, startPoint x: 329, startPoint y: 138, endPoint x: 331, endPoint y: 62, distance: 76.0
click at [870, 72] on button "Edit" at bounding box center [864, 70] width 15 height 14
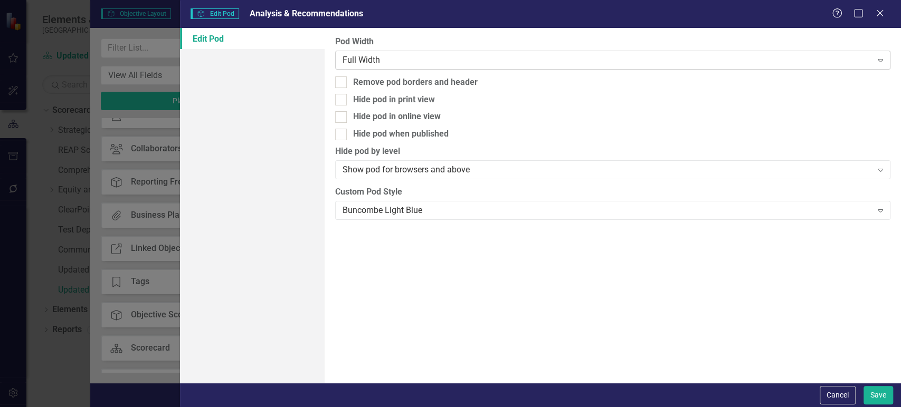
click at [458, 62] on div "Full Width" at bounding box center [607, 60] width 529 height 12
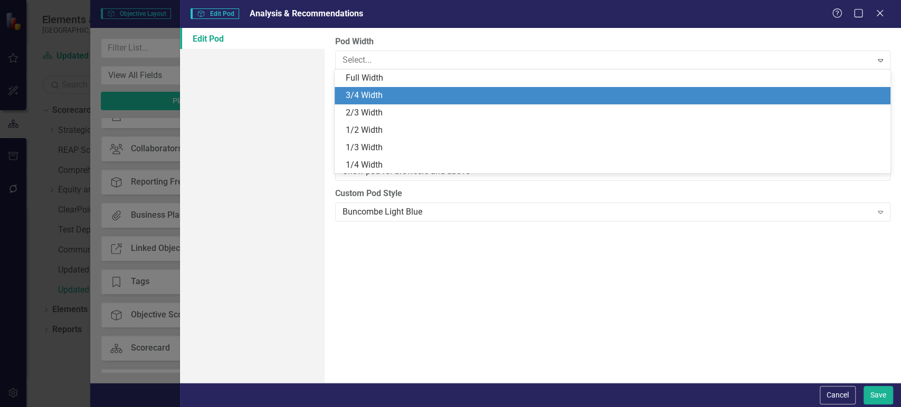
drag, startPoint x: 410, startPoint y: 98, endPoint x: 635, endPoint y: 260, distance: 277.6
click at [410, 97] on div "3/4 Width" at bounding box center [614, 96] width 538 height 12
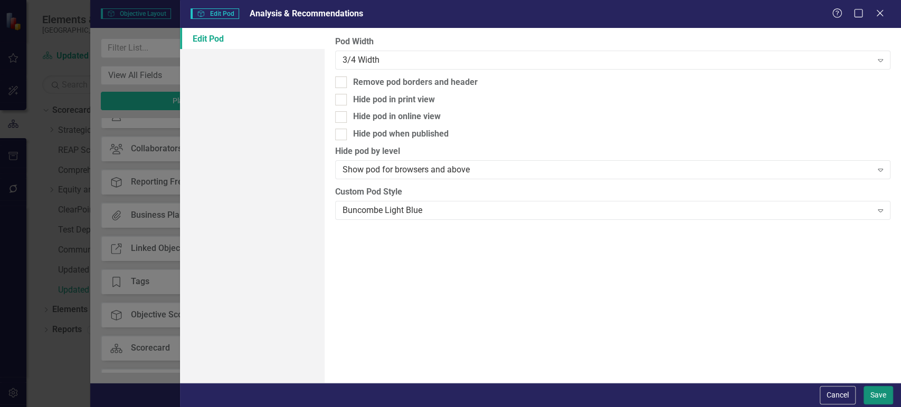
click at [882, 396] on button "Save" at bounding box center [878, 395] width 30 height 18
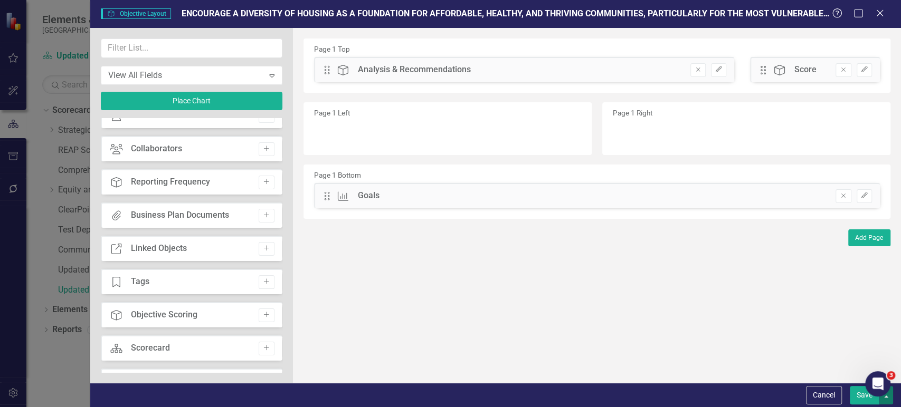
click at [886, 399] on button "button" at bounding box center [886, 395] width 14 height 18
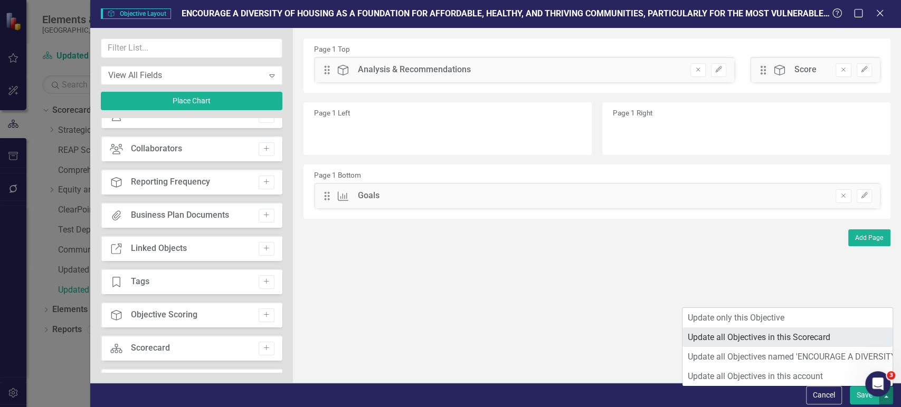
click at [777, 337] on link "Update all Objectives in this Scorecard" at bounding box center [787, 338] width 210 height 20
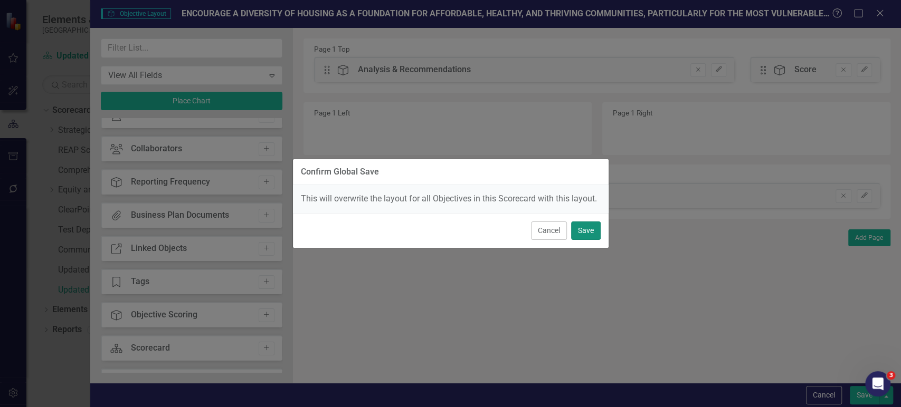
click at [587, 230] on button "Save" at bounding box center [586, 231] width 30 height 18
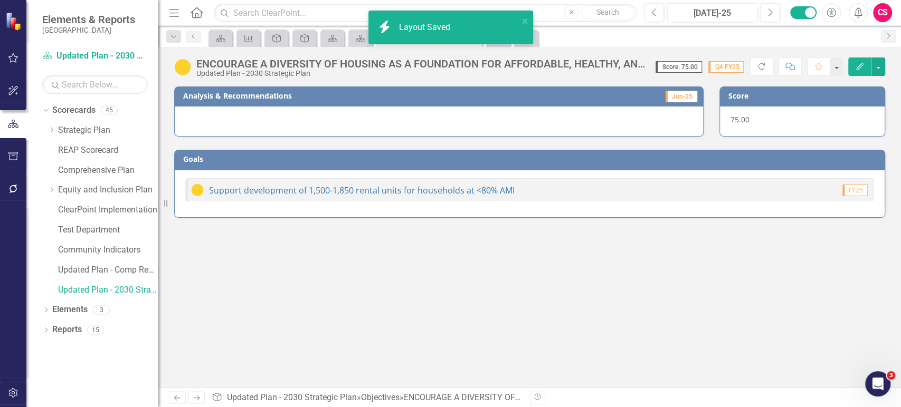
click at [376, 114] on div at bounding box center [438, 121] width 529 height 31
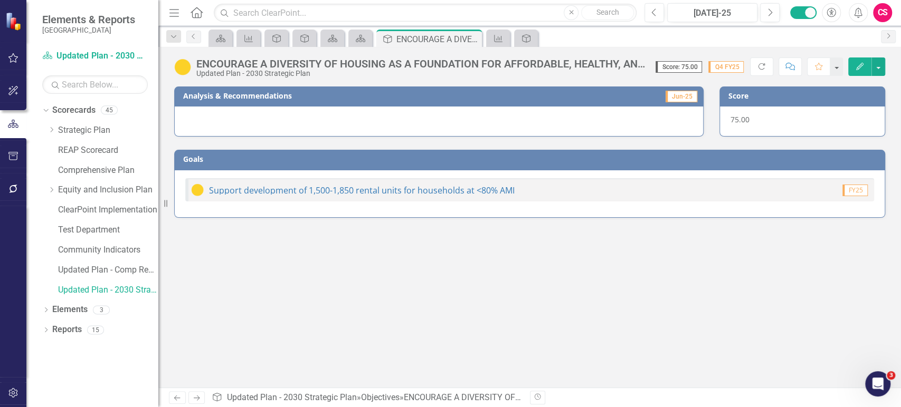
click at [376, 114] on div at bounding box center [438, 121] width 529 height 31
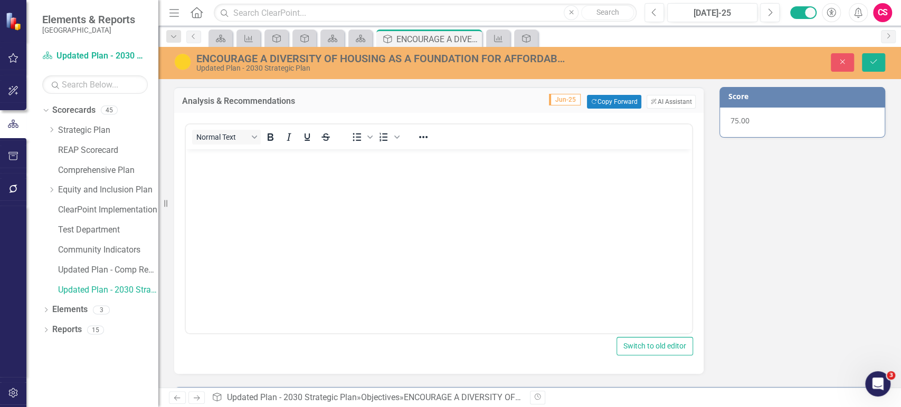
scroll to position [0, 0]
click at [662, 98] on button "ClearPoint AI AI Assistant" at bounding box center [671, 102] width 49 height 14
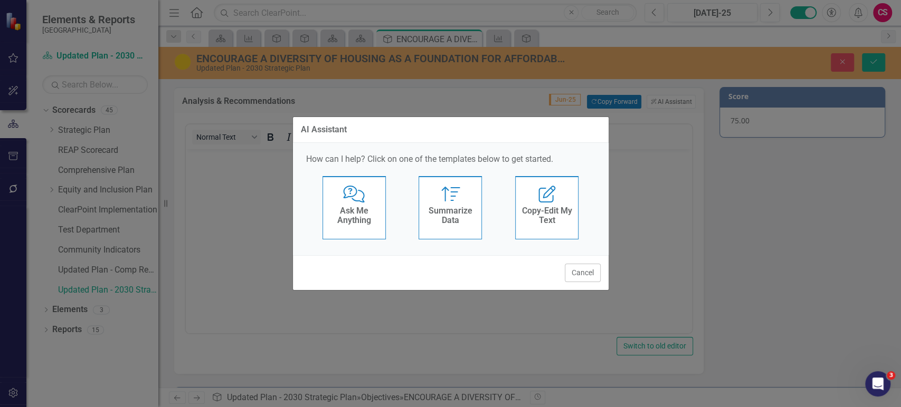
click at [466, 200] on div "Summarize Summarize Data" at bounding box center [450, 207] width 63 height 63
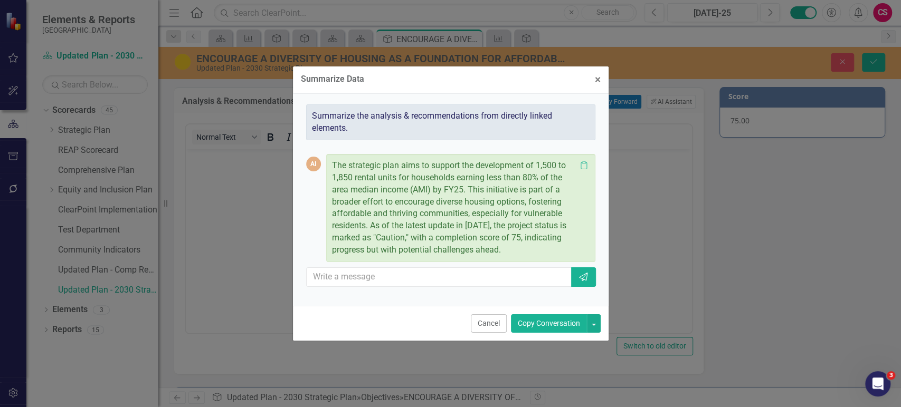
click at [532, 318] on button "Copy Conversation" at bounding box center [549, 324] width 76 height 18
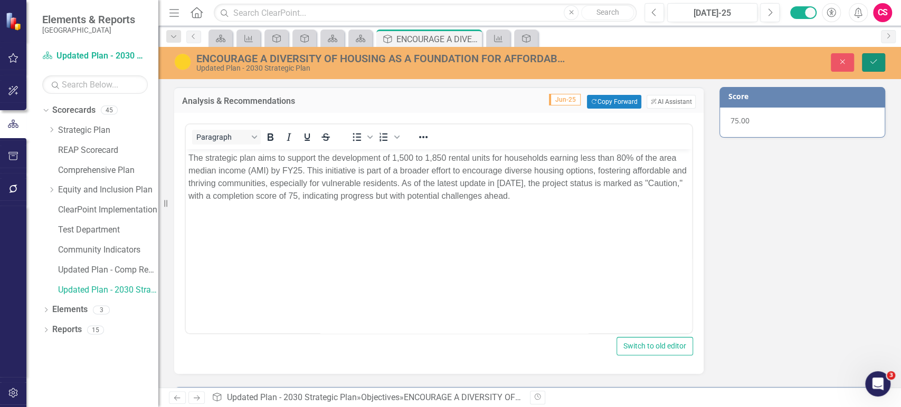
click at [882, 61] on button "Save" at bounding box center [873, 62] width 23 height 18
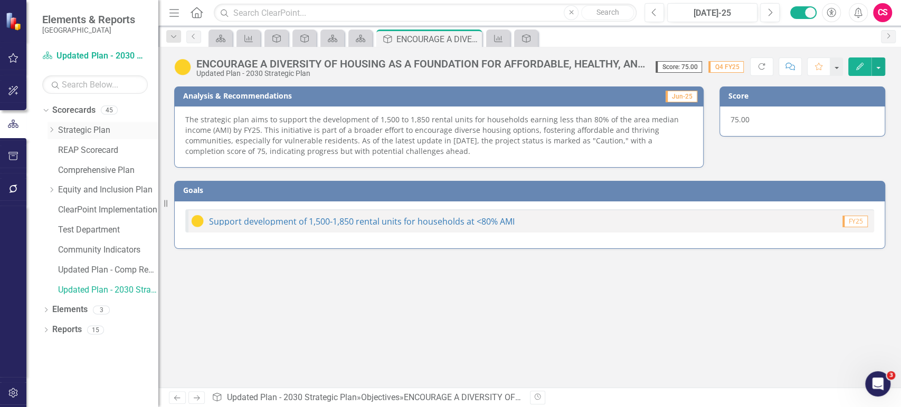
click at [99, 127] on link "Strategic Plan" at bounding box center [108, 131] width 100 height 12
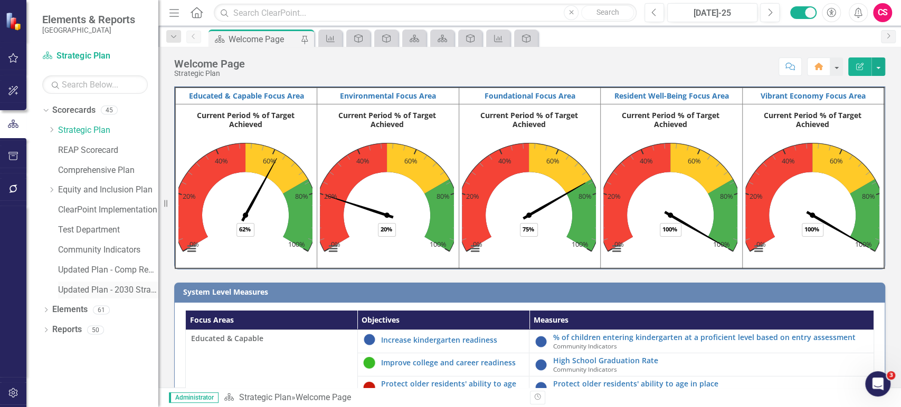
click at [105, 289] on link "Updated Plan - 2030 Strategic Plan" at bounding box center [108, 290] width 100 height 12
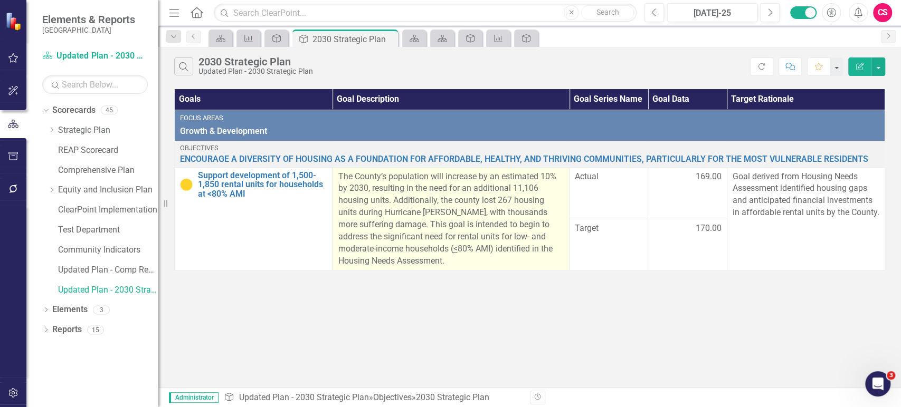
click at [498, 248] on p "The County’s population will increase by an estimated 10% by 2030, resulting in…" at bounding box center [451, 219] width 226 height 97
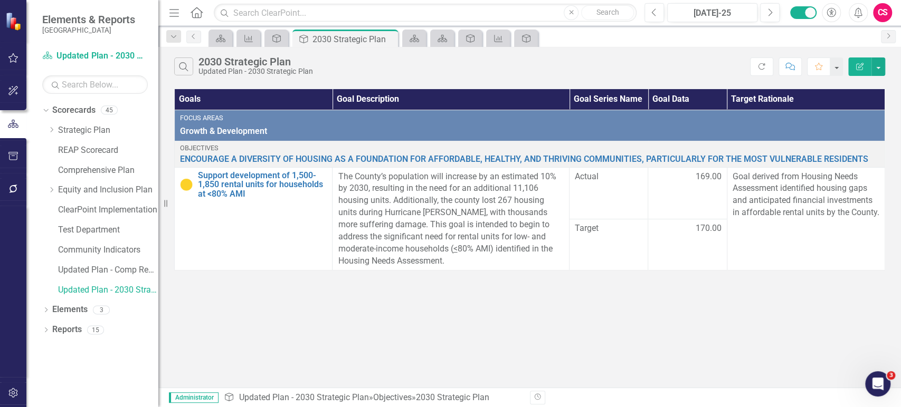
click at [868, 69] on button "Edit Report" at bounding box center [859, 67] width 23 height 18
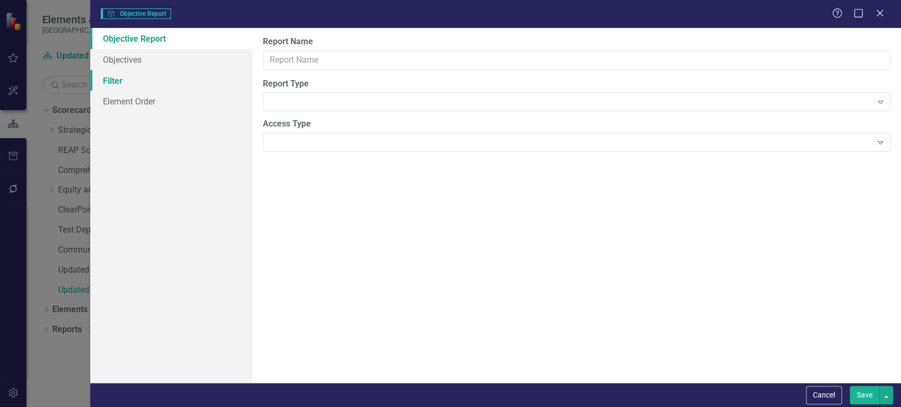
type input "2030 Strategic Plan"
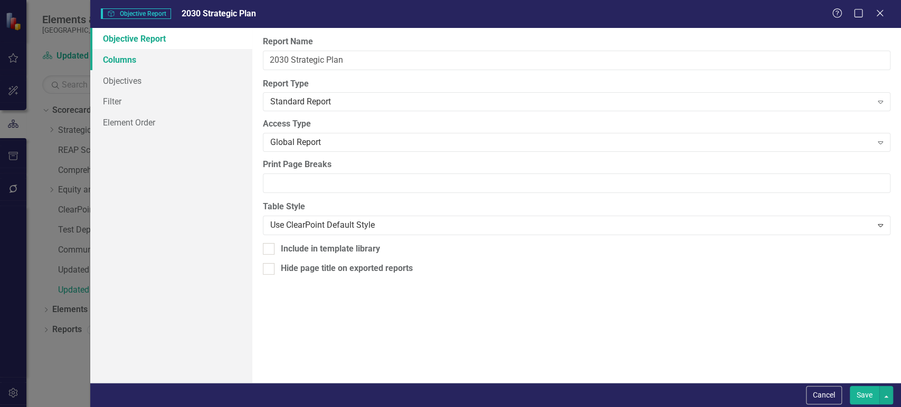
click at [180, 56] on link "Columns" at bounding box center [171, 59] width 162 height 21
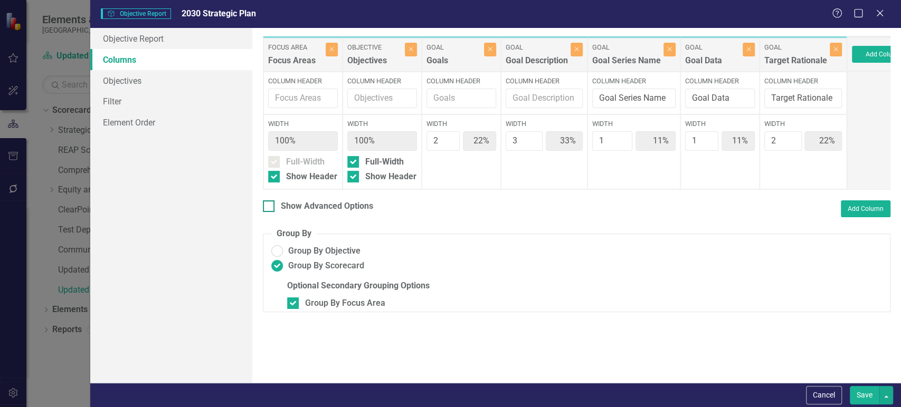
click at [272, 212] on div at bounding box center [269, 207] width 12 height 12
click at [270, 207] on input "Show Advanced Options" at bounding box center [266, 204] width 7 height 7
checkbox input "true"
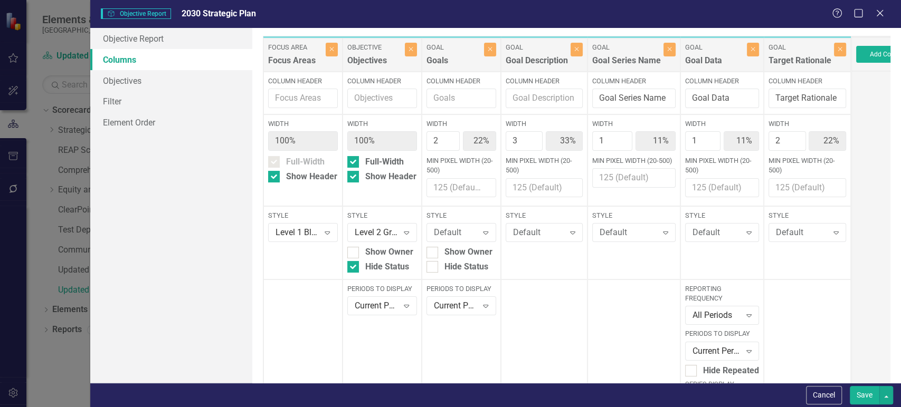
click at [354, 247] on div at bounding box center [353, 253] width 12 height 12
click at [354, 247] on input "Show Owner" at bounding box center [350, 250] width 7 height 7
checkbox input "true"
click at [355, 265] on div at bounding box center [353, 267] width 12 height 12
click at [354, 265] on input "Hide Status" at bounding box center [350, 264] width 7 height 7
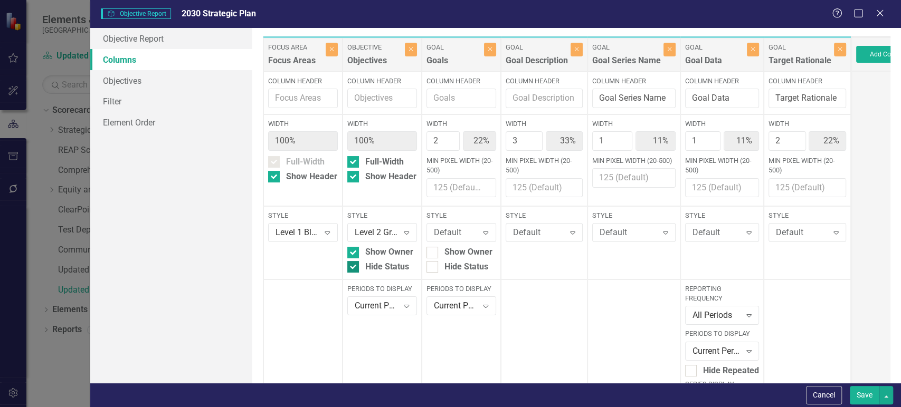
checkbox input "false"
click at [354, 247] on div at bounding box center [353, 253] width 12 height 12
click at [354, 247] on input "Show Owner" at bounding box center [350, 250] width 7 height 7
checkbox input "false"
click at [868, 396] on button "Save" at bounding box center [865, 395] width 30 height 18
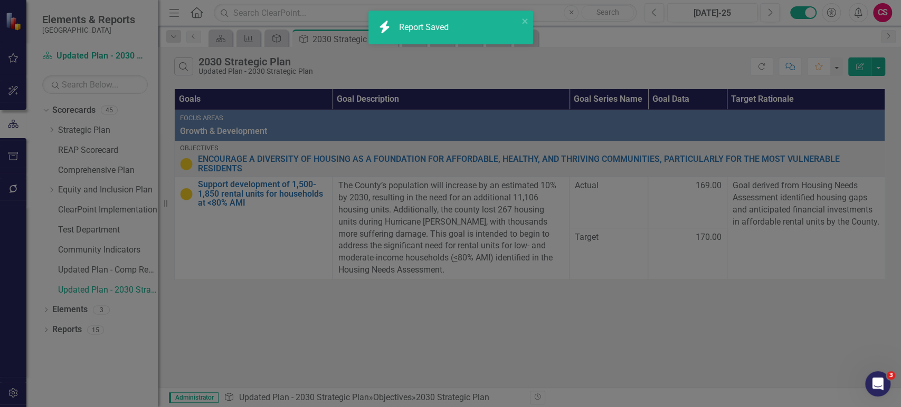
checkbox input "false"
radio input "false"
checkbox input "false"
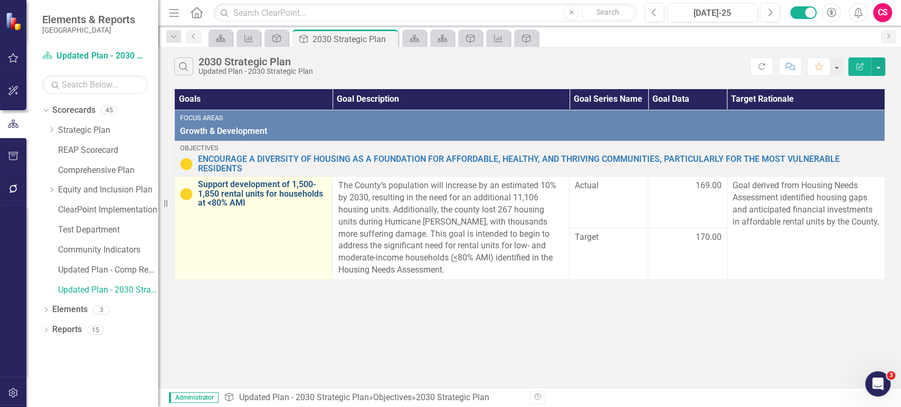
click at [223, 183] on link "Support development of 1,500-1,850 rental units for households at <80% AMI" at bounding box center [262, 194] width 129 height 28
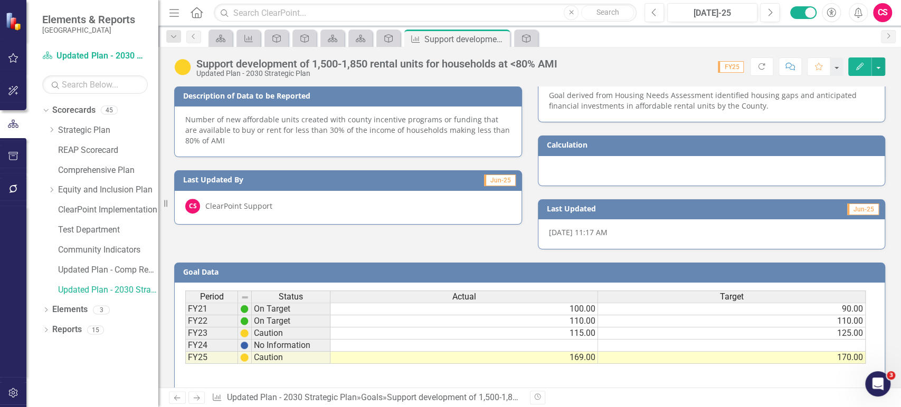
scroll to position [350, 0]
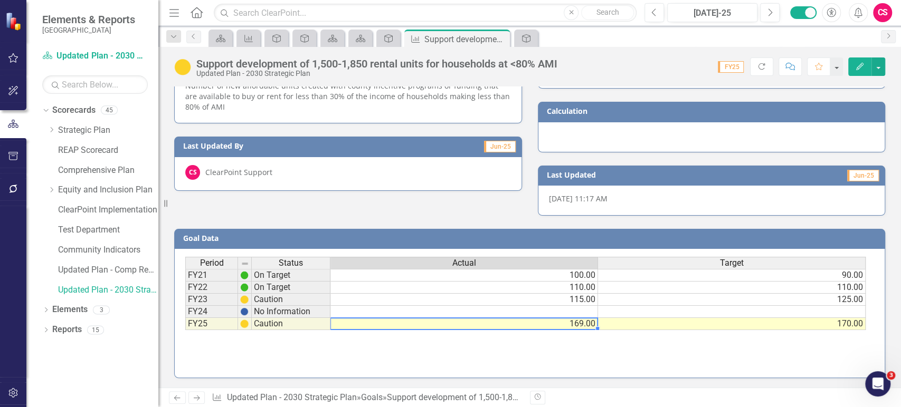
click at [574, 328] on td "169.00" at bounding box center [464, 324] width 268 height 12
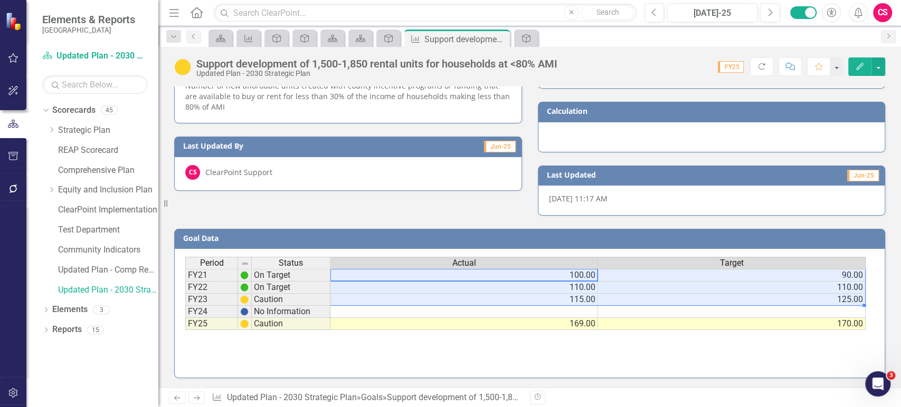
drag, startPoint x: 553, startPoint y: 276, endPoint x: 693, endPoint y: 299, distance: 141.8
click at [693, 299] on tbody "FY21 On Target 100.00 90.00 FY22 On Target 110.00 110.00 FY23 Caution 115.00 12…" at bounding box center [525, 299] width 680 height 61
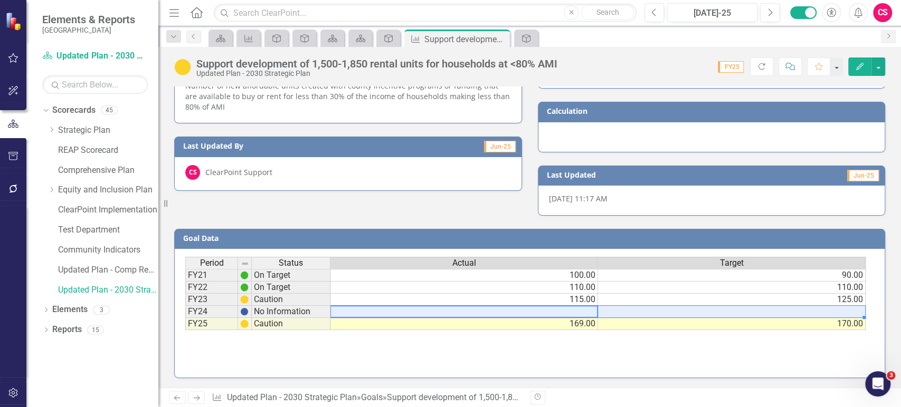
drag, startPoint x: 558, startPoint y: 308, endPoint x: 631, endPoint y: 310, distance: 72.9
click at [631, 310] on tr "FY24 No Information" at bounding box center [525, 312] width 680 height 12
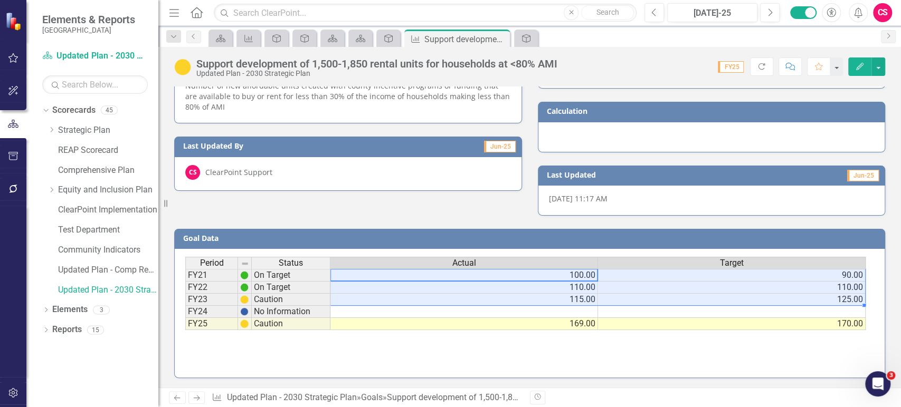
drag, startPoint x: 582, startPoint y: 272, endPoint x: 766, endPoint y: 303, distance: 186.9
click at [766, 303] on tbody "FY21 On Target 100.00 90.00 FY22 On Target 110.00 110.00 FY23 Caution 115.00 12…" at bounding box center [525, 299] width 680 height 61
click at [766, 303] on td "125.00" at bounding box center [732, 300] width 268 height 12
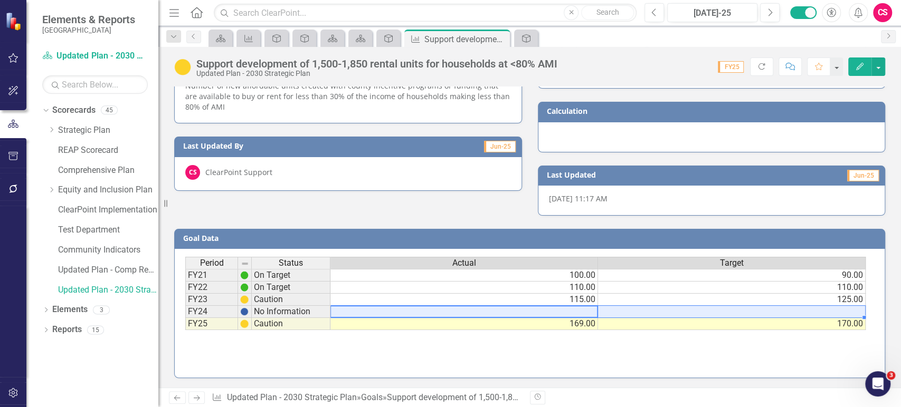
drag, startPoint x: 590, startPoint y: 309, endPoint x: 659, endPoint y: 313, distance: 68.7
click at [659, 313] on tr "FY24 No Information" at bounding box center [525, 312] width 680 height 12
click at [185, 329] on div "Period Status Actual Target FY21 On Target 100.00 90.00 FY22 On Target 110.00 1…" at bounding box center [185, 293] width 0 height 73
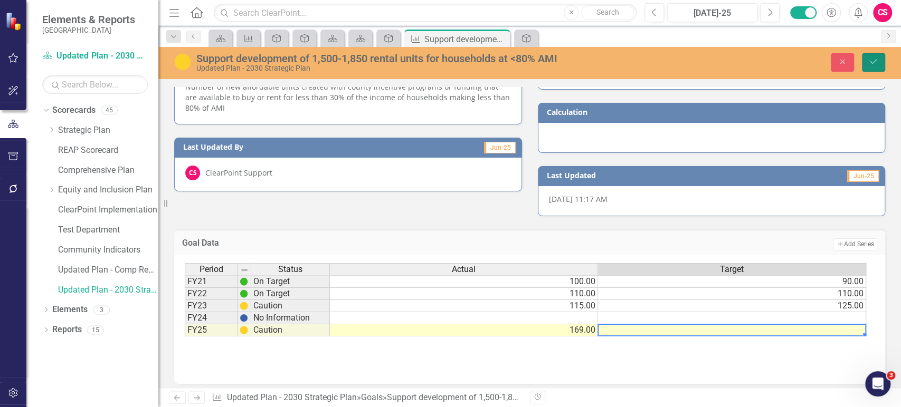
click at [876, 61] on icon "Save" at bounding box center [874, 61] width 10 height 7
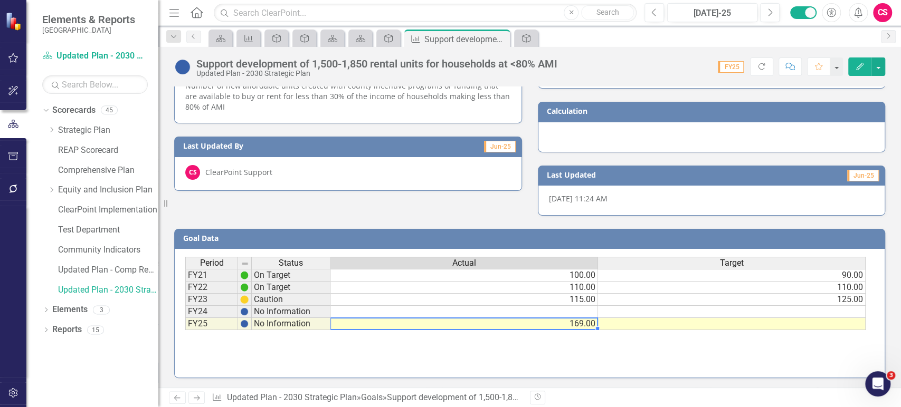
drag, startPoint x: 448, startPoint y: 325, endPoint x: 502, endPoint y: 325, distance: 54.4
click at [502, 325] on td "169.00" at bounding box center [464, 324] width 268 height 12
click at [399, 328] on td "169.00" at bounding box center [464, 324] width 268 height 12
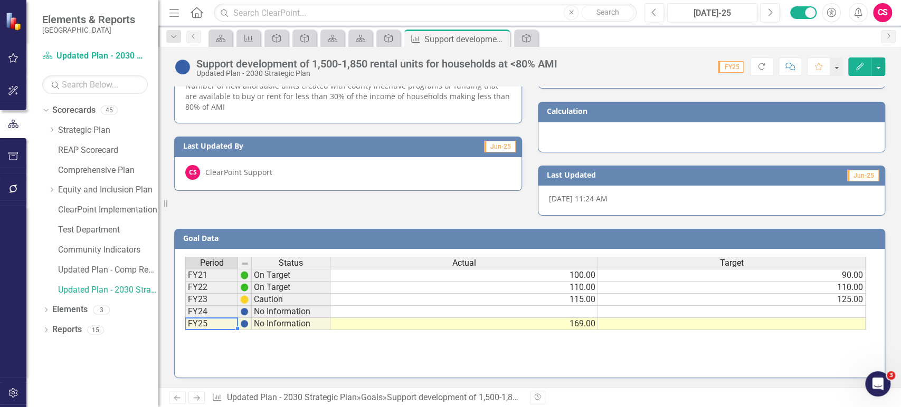
click at [201, 320] on td "FY25" at bounding box center [211, 324] width 53 height 12
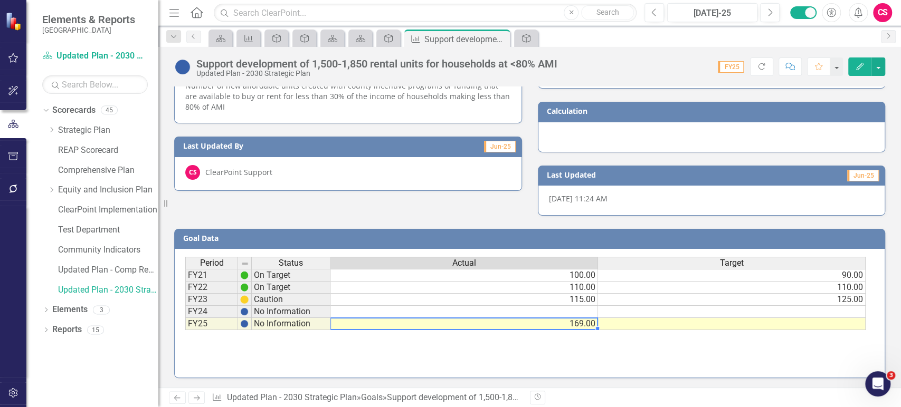
click at [359, 320] on td "169.00" at bounding box center [464, 324] width 268 height 12
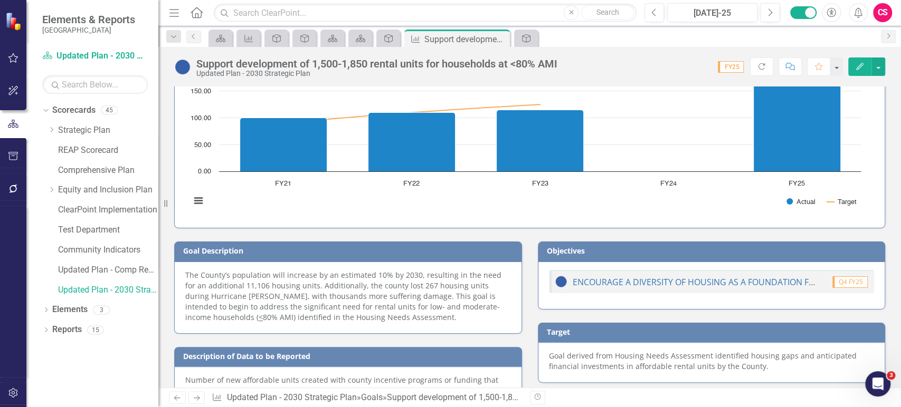
scroll to position [0, 0]
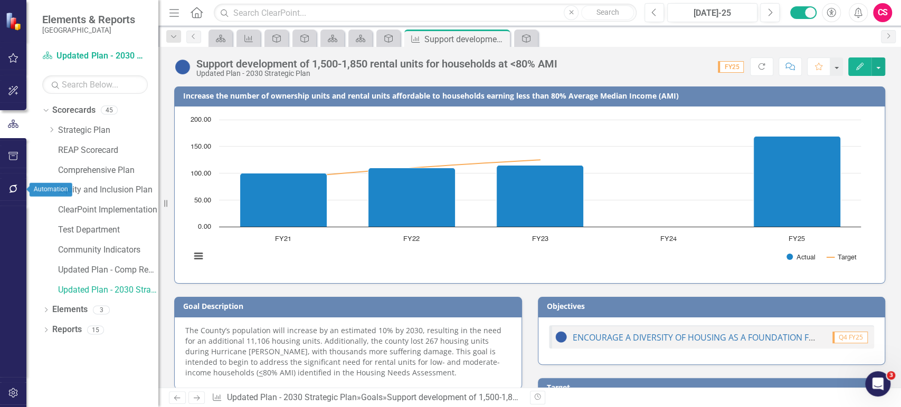
click at [15, 189] on icon "button" at bounding box center [13, 189] width 11 height 8
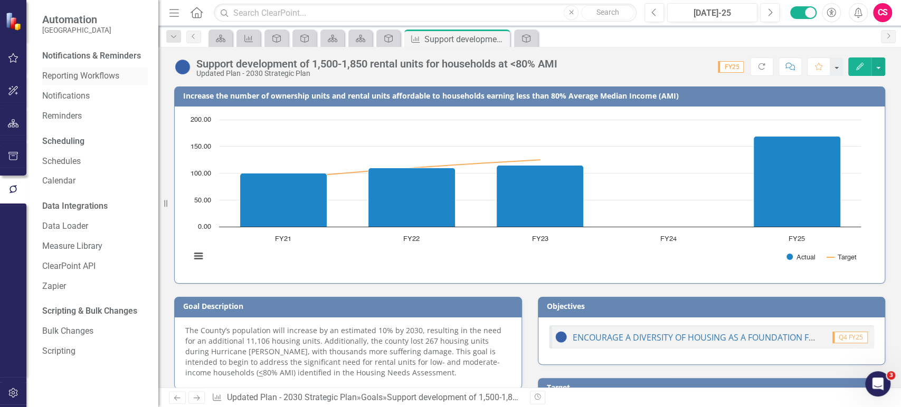
click at [73, 72] on link "Reporting Workflows" at bounding box center [95, 76] width 106 height 12
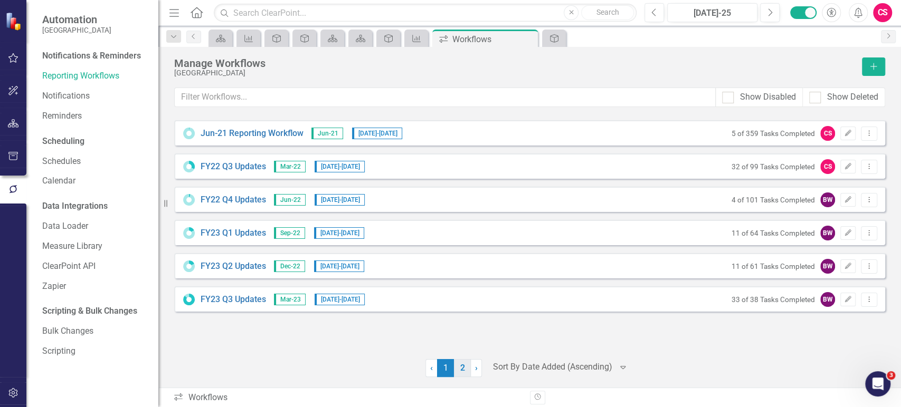
click at [457, 361] on link "2" at bounding box center [462, 368] width 17 height 18
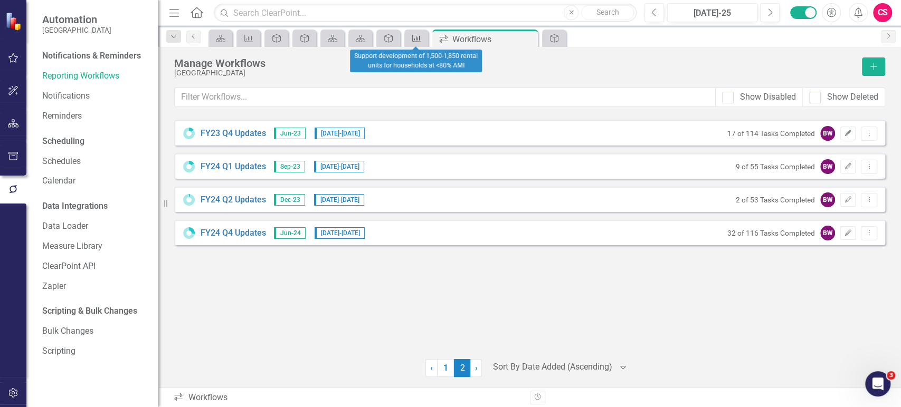
click at [414, 36] on icon "Goal" at bounding box center [416, 38] width 11 height 8
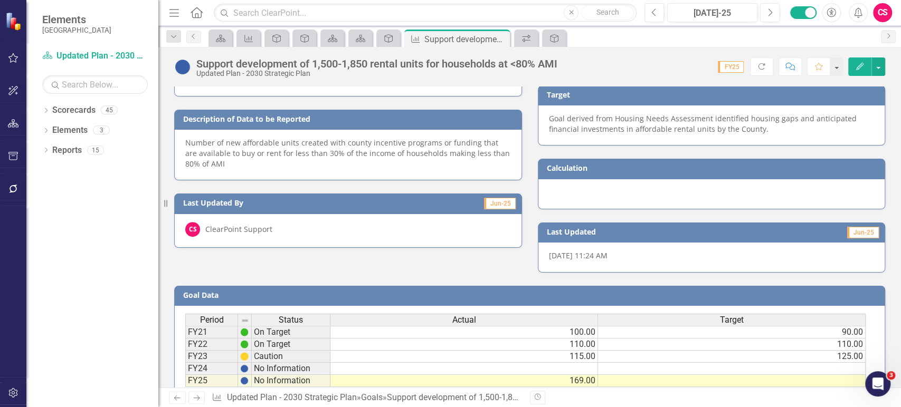
scroll to position [350, 0]
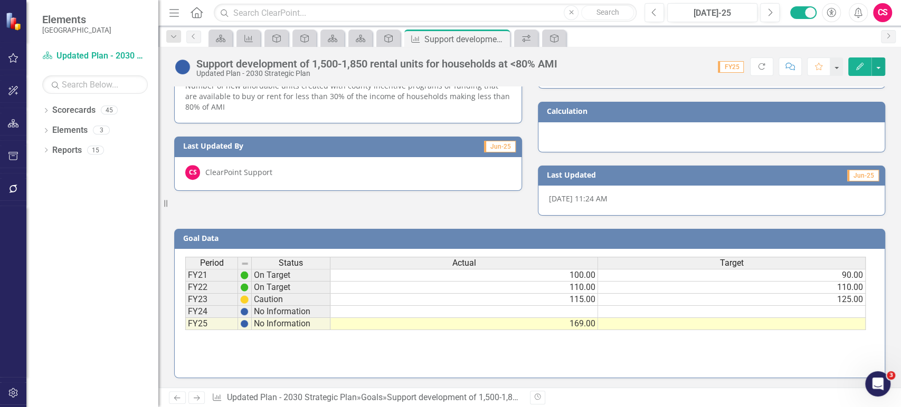
click at [603, 332] on div "Period Status Actual Target FY21 On Target 100.00 90.00 FY22 On Target 110.00 1…" at bounding box center [529, 310] width 689 height 106
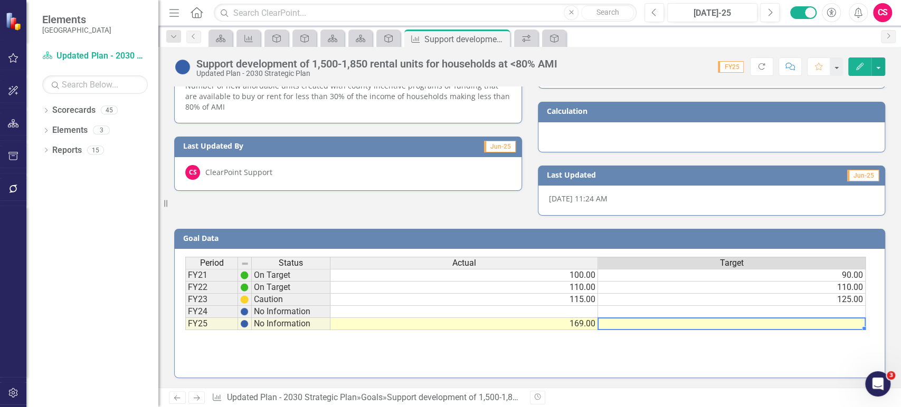
click at [620, 324] on td at bounding box center [732, 324] width 268 height 12
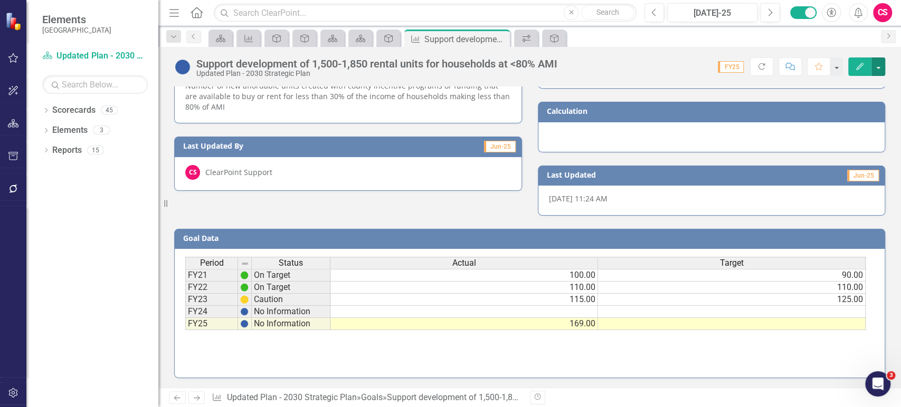
drag, startPoint x: 882, startPoint y: 60, endPoint x: 829, endPoint y: 110, distance: 72.8
click at [829, 110] on div "Support development of 1,500-1,850 rental units for households at <80% AMI Upda…" at bounding box center [529, 217] width 743 height 341
click at [884, 68] on button "button" at bounding box center [878, 67] width 14 height 18
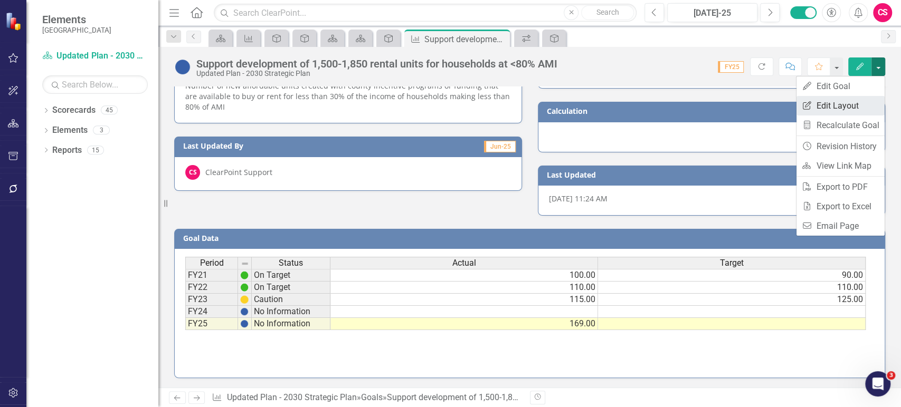
click at [813, 103] on link "Edit Report Edit Layout" at bounding box center [840, 106] width 88 height 20
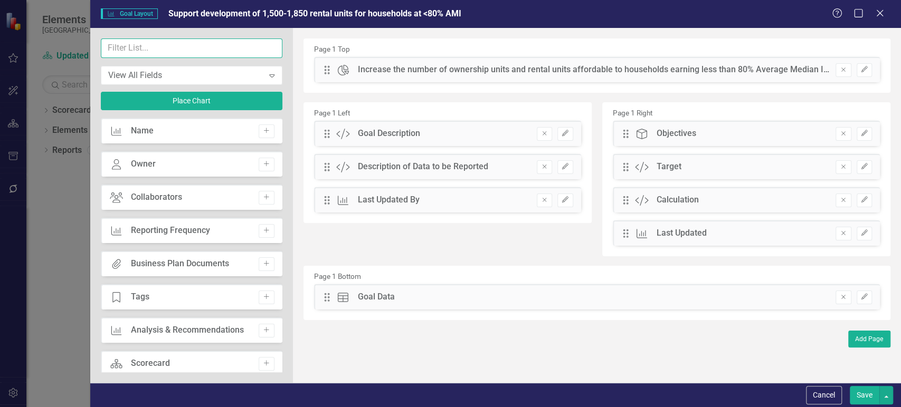
click at [161, 39] on input "text" at bounding box center [192, 49] width 182 height 20
drag, startPoint x: 262, startPoint y: 328, endPoint x: 291, endPoint y: 213, distance: 118.7
click at [262, 329] on icon "Add" at bounding box center [266, 330] width 8 height 6
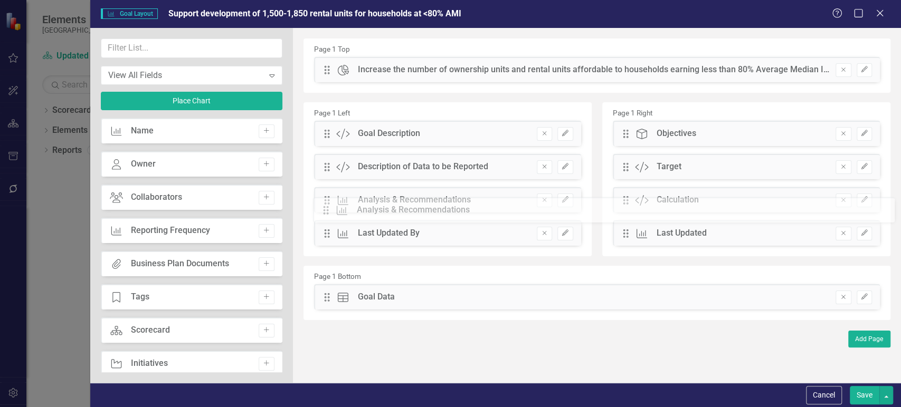
drag, startPoint x: 330, startPoint y: 196, endPoint x: 332, endPoint y: 208, distance: 12.2
click at [862, 396] on button "Save" at bounding box center [865, 395] width 30 height 18
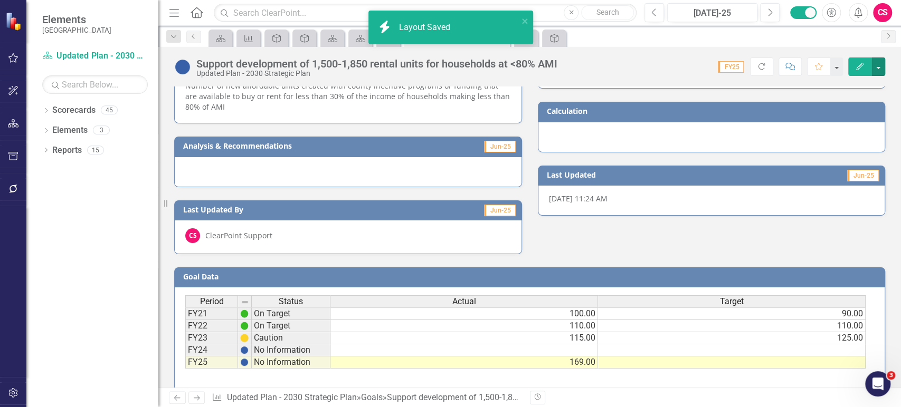
scroll to position [355, 0]
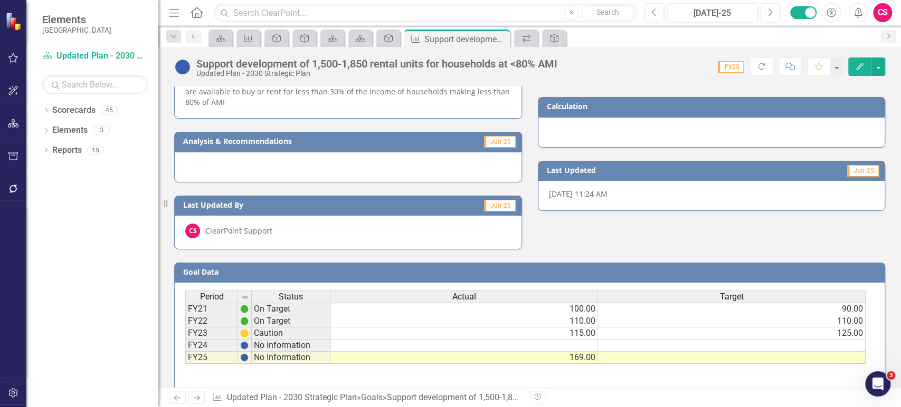
click at [444, 149] on td "Jun-25" at bounding box center [477, 143] width 77 height 16
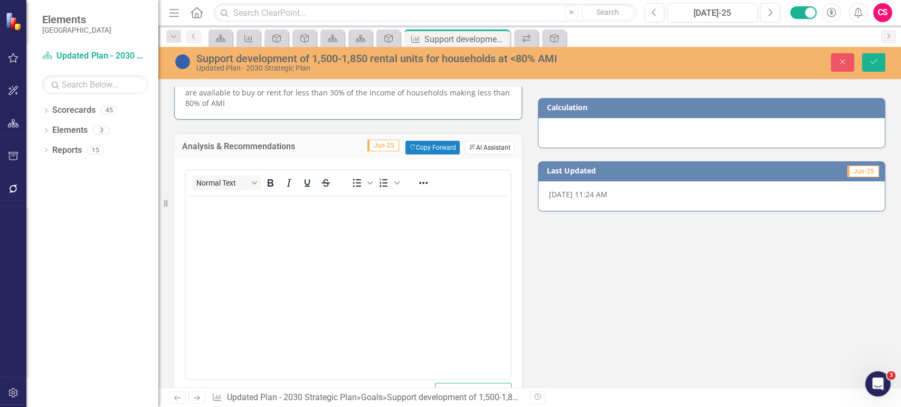
click at [484, 143] on button "ClearPoint AI AI Assistant" at bounding box center [489, 148] width 49 height 14
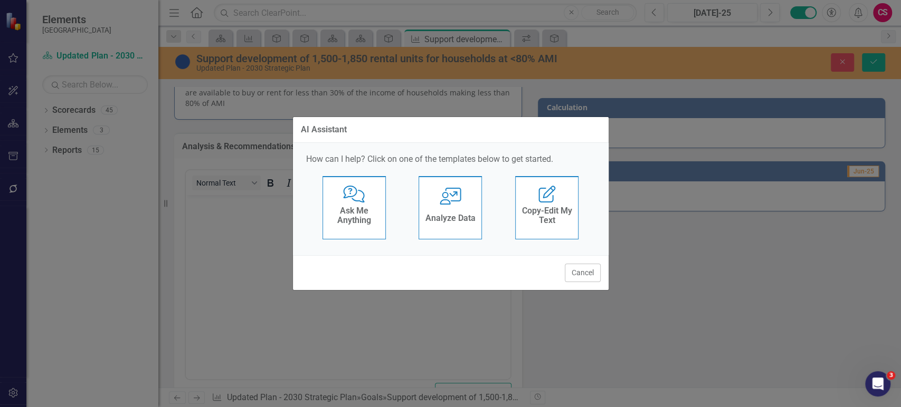
scroll to position [0, 0]
click at [457, 199] on icon "User with Chart" at bounding box center [451, 196] width 22 height 17
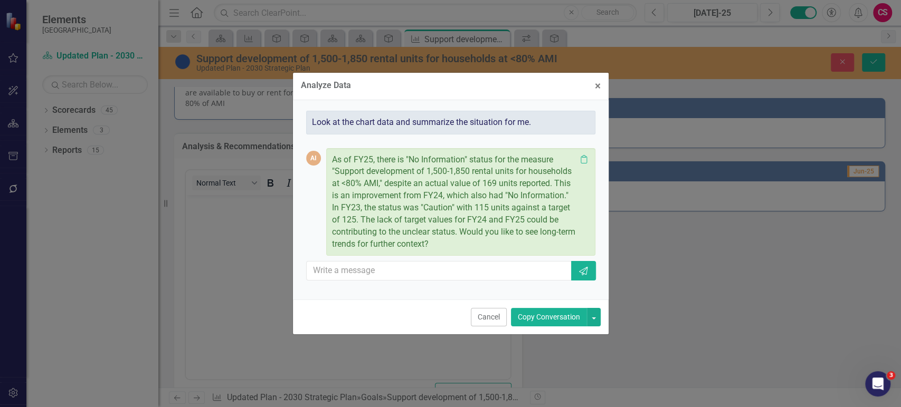
click at [523, 320] on button "Copy Conversation" at bounding box center [549, 317] width 76 height 18
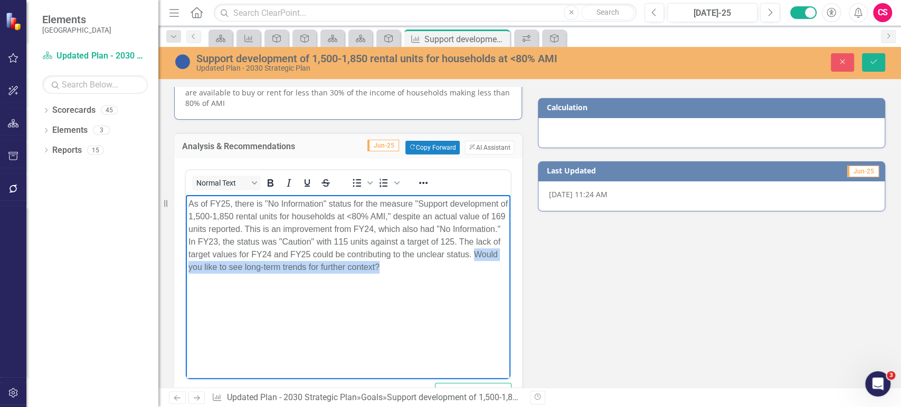
drag, startPoint x: 470, startPoint y: 263, endPoint x: 248, endPoint y: 268, distance: 222.3
click at [248, 268] on p "As of FY25, there is "No Information" status for the measure "Support developme…" at bounding box center [347, 235] width 319 height 76
click at [874, 65] on icon "Save" at bounding box center [874, 61] width 10 height 7
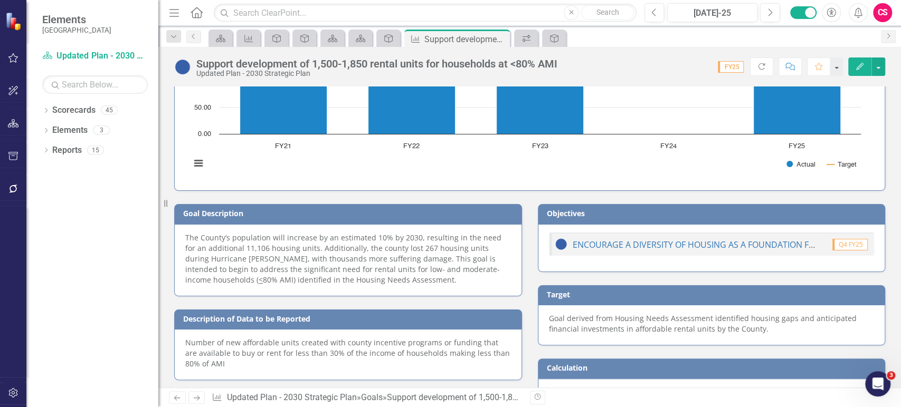
scroll to position [278, 0]
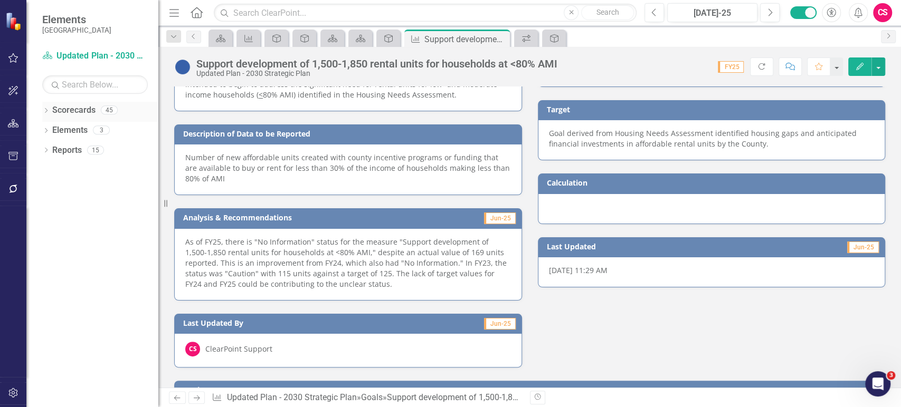
click at [45, 111] on icon "Dropdown" at bounding box center [45, 112] width 7 height 6
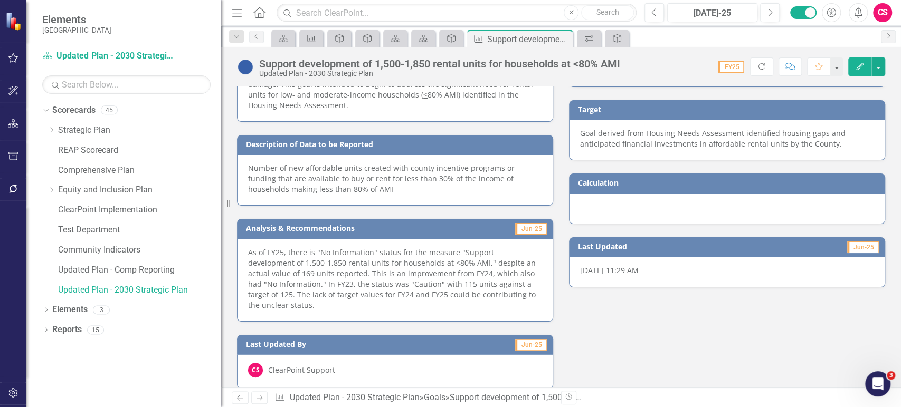
drag, startPoint x: 158, startPoint y: 164, endPoint x: 221, endPoint y: 164, distance: 63.3
click at [221, 164] on div "Resize" at bounding box center [225, 203] width 8 height 407
click at [51, 193] on div "Dropdown" at bounding box center [52, 190] width 8 height 9
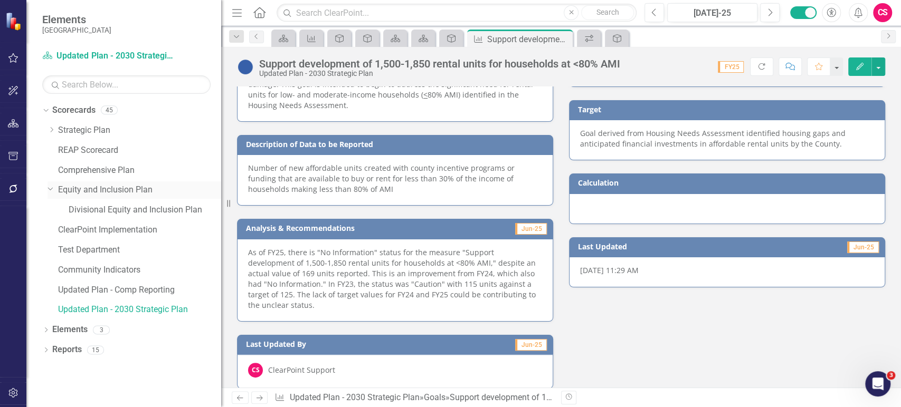
click at [51, 193] on div "Dropdown" at bounding box center [53, 190] width 11 height 5
click at [45, 108] on icon "Dropdown" at bounding box center [45, 109] width 6 height 7
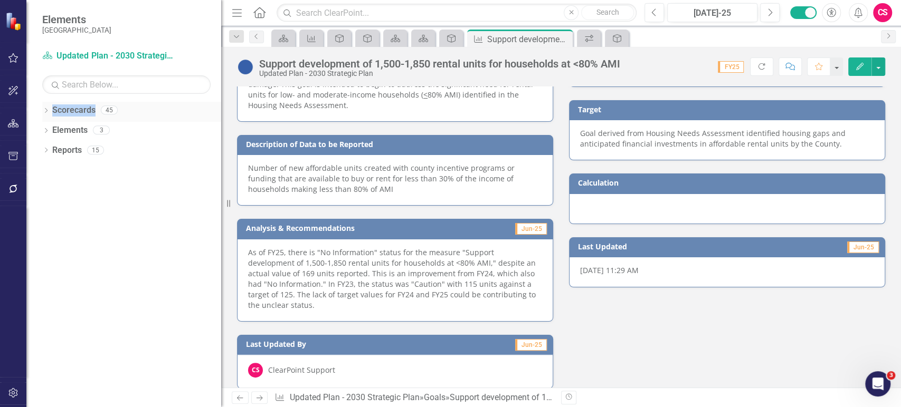
click at [45, 109] on icon "Dropdown" at bounding box center [45, 112] width 7 height 6
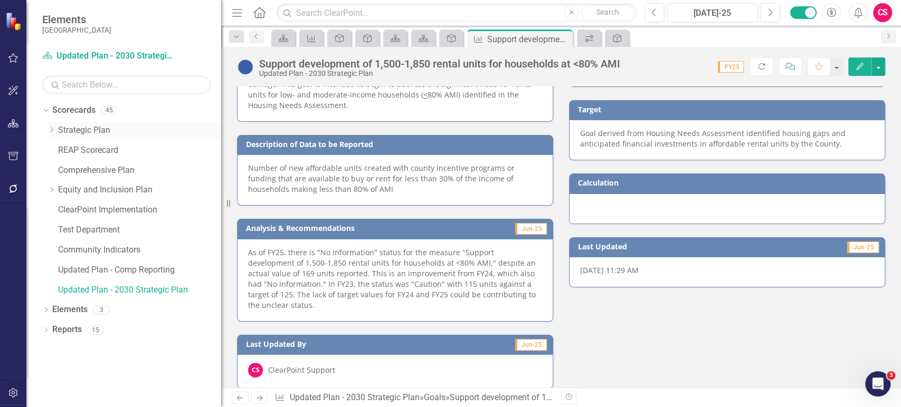
click at [50, 127] on div "Dropdown" at bounding box center [52, 130] width 8 height 9
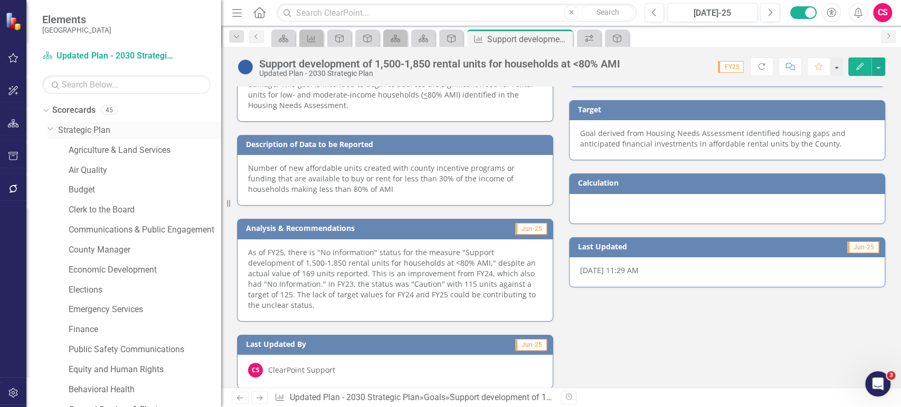
click at [51, 131] on icon "Dropdown" at bounding box center [51, 129] width 6 height 8
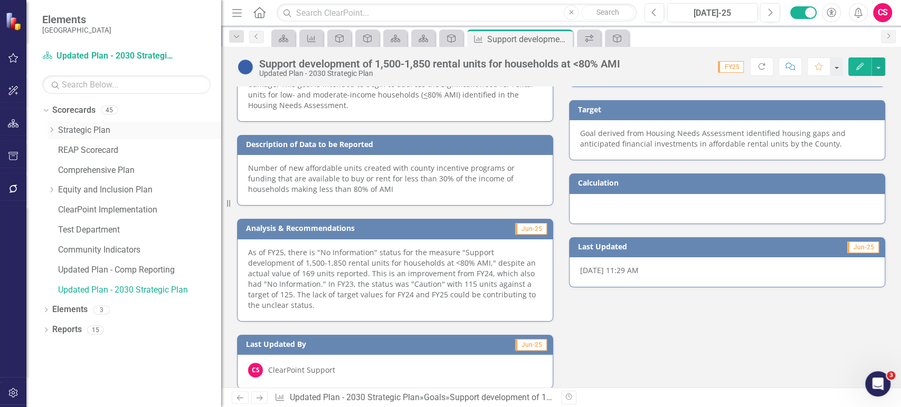
click at [51, 131] on icon "Dropdown" at bounding box center [52, 130] width 8 height 6
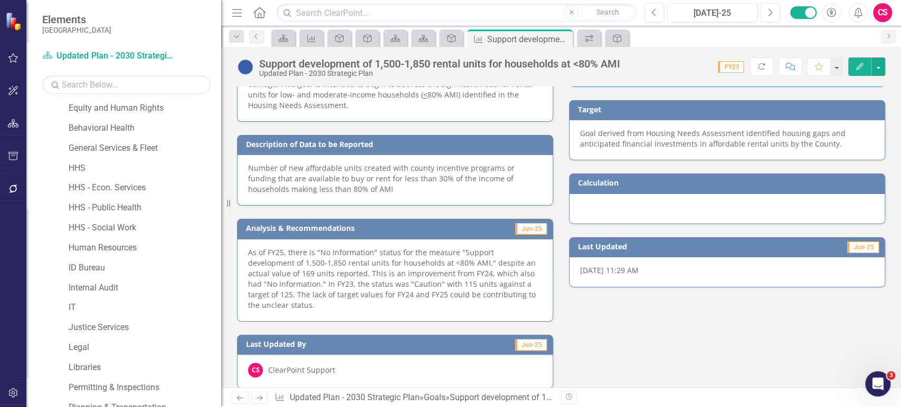
scroll to position [0, 0]
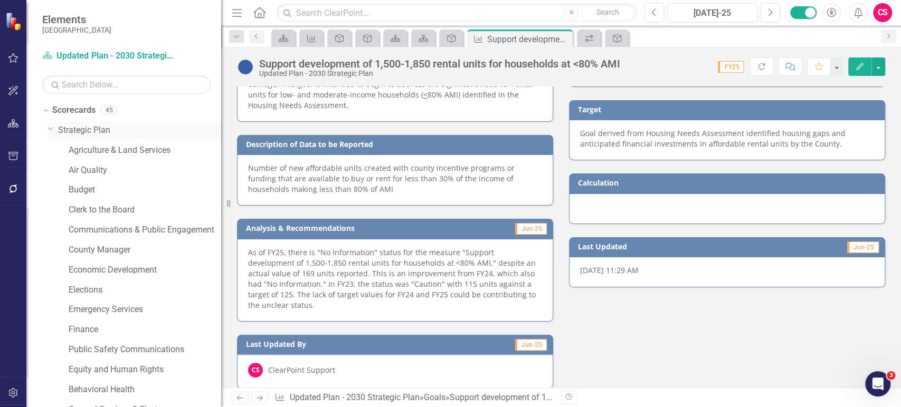
click at [53, 126] on icon "Dropdown" at bounding box center [51, 129] width 6 height 8
